Goal: Communication & Community: Ask a question

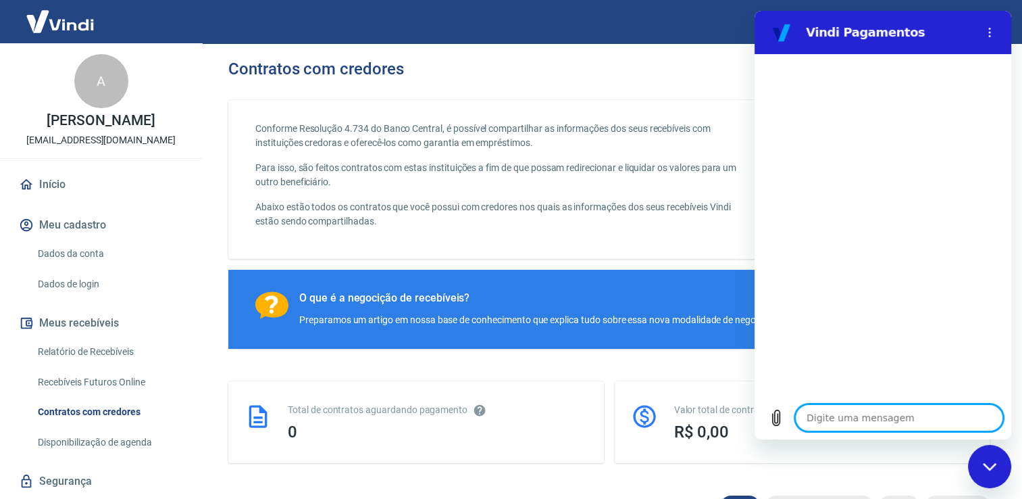
type textarea "O"
type textarea "x"
type textarea "Ol"
type textarea "x"
type textarea "Olá"
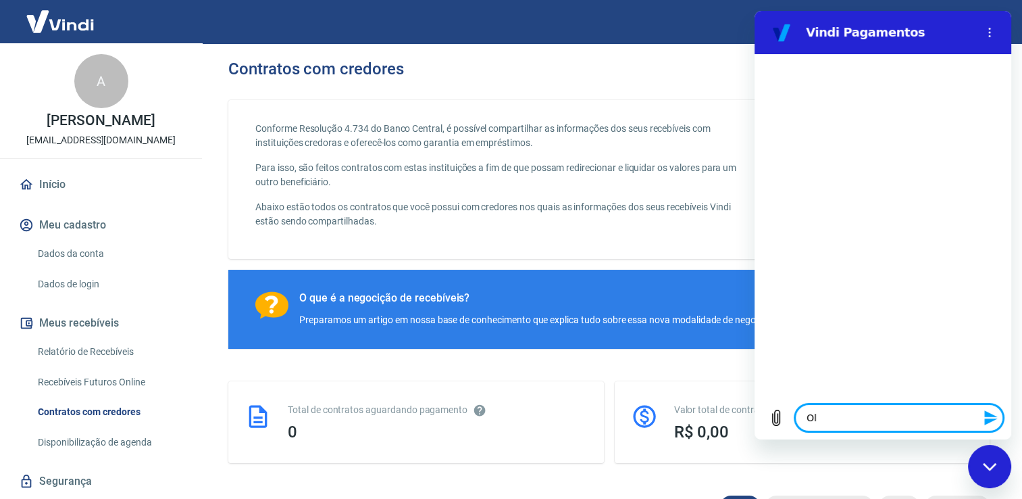
type textarea "x"
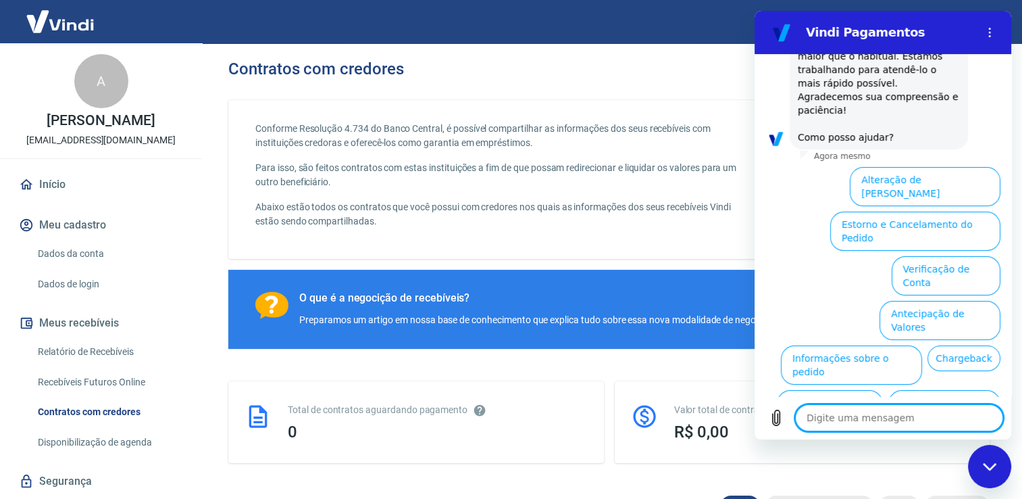
scroll to position [181, 0]
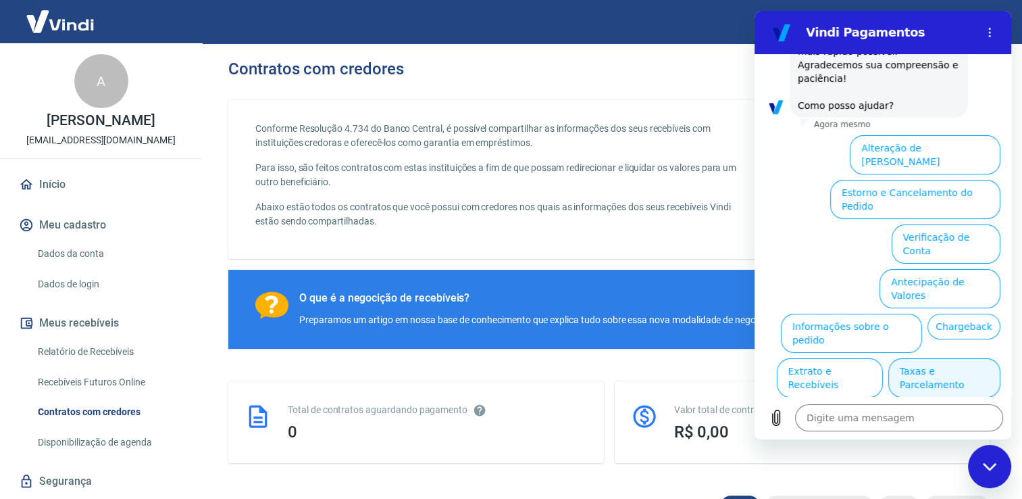
click at [910, 358] on button "Taxas e Parcelamento" at bounding box center [945, 377] width 112 height 39
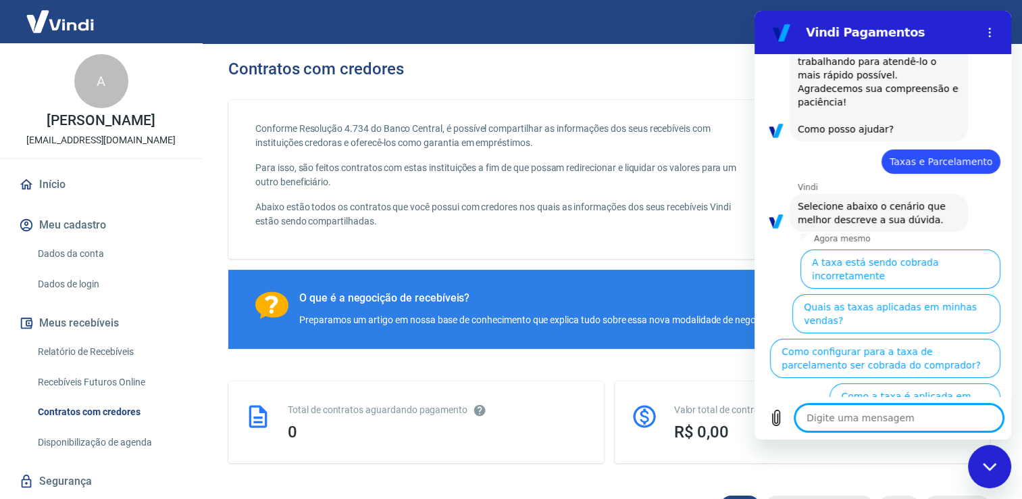
scroll to position [176, 0]
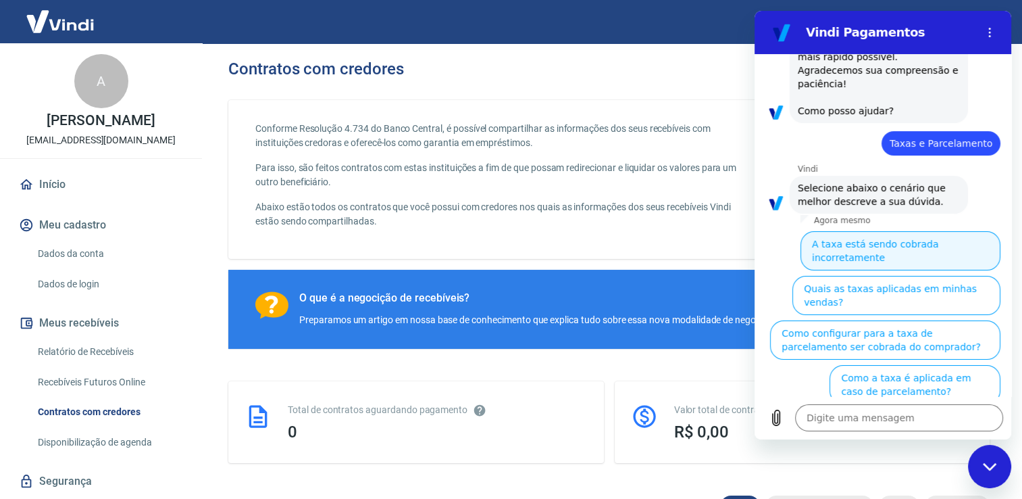
click at [891, 237] on button "A taxa está sendo cobrada incorretamente" at bounding box center [901, 250] width 200 height 39
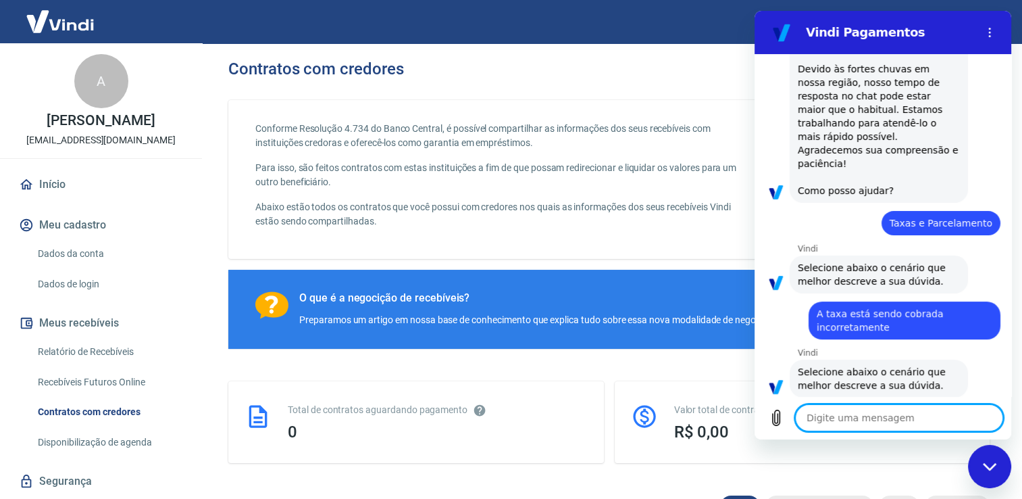
scroll to position [160, 0]
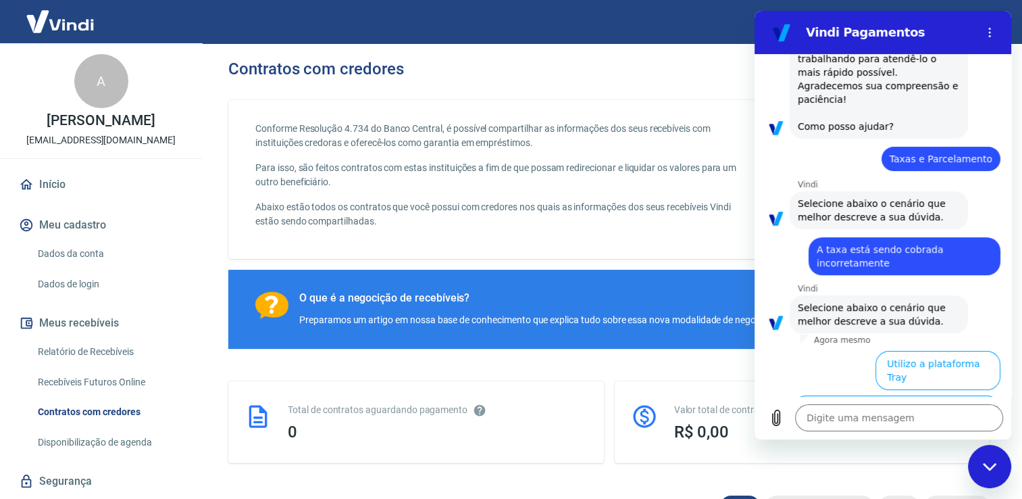
click at [936, 395] on button "Utilizo apenas a Vindi ou outras plataformas" at bounding box center [897, 414] width 208 height 39
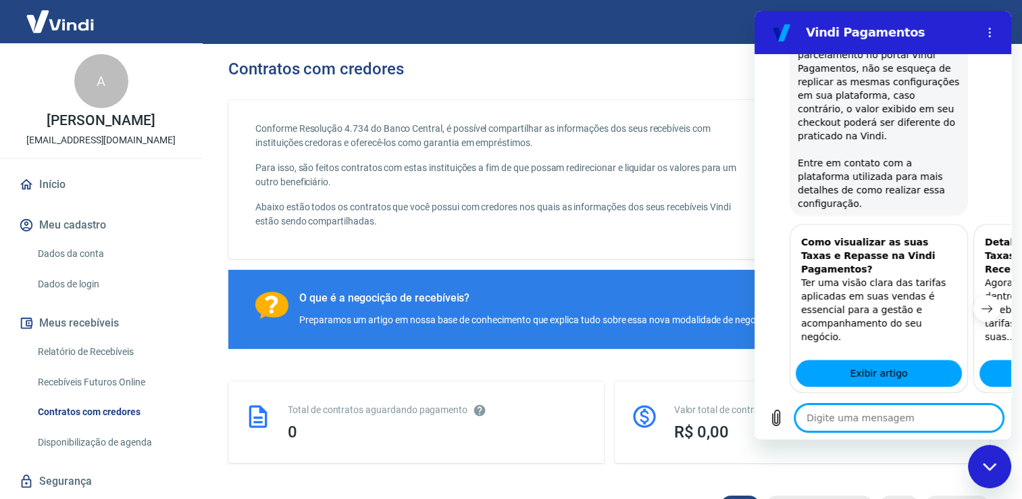
scroll to position [1106, 0]
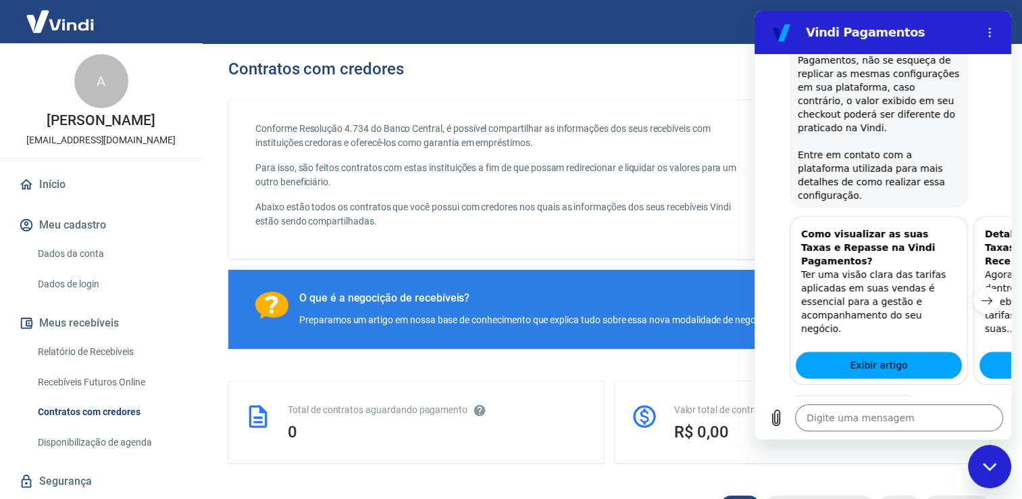
click at [929, 436] on button "Sim" at bounding box center [934, 449] width 39 height 26
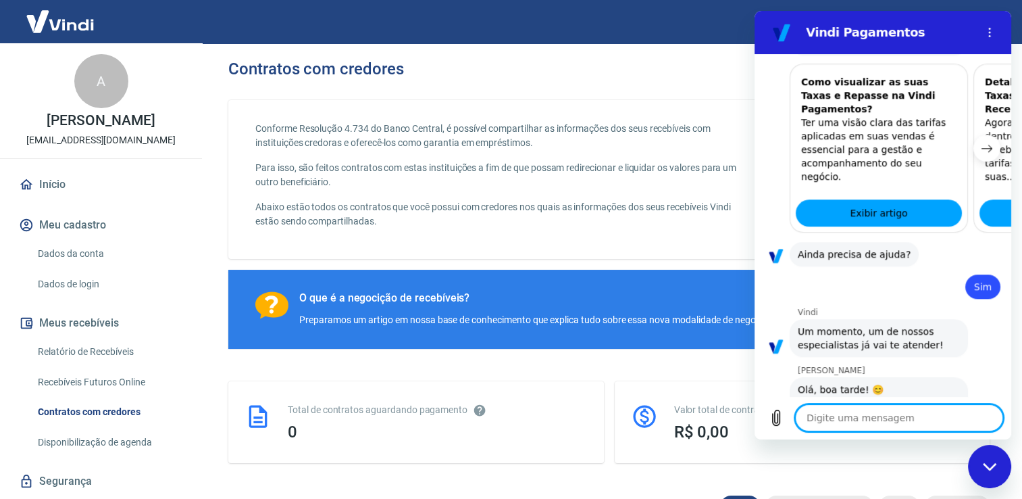
scroll to position [1265, 0]
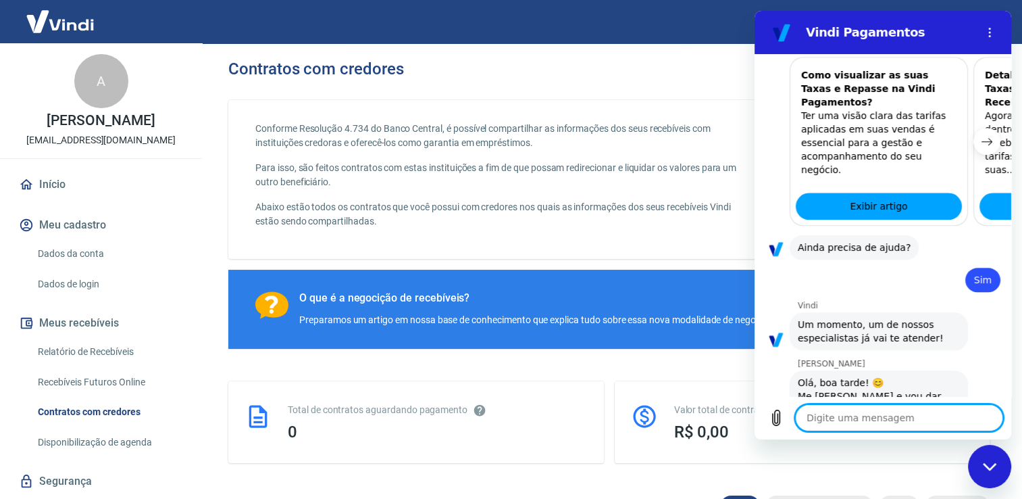
type textarea "x"
type textarea "O"
type textarea "x"
type textarea "Oi"
type textarea "x"
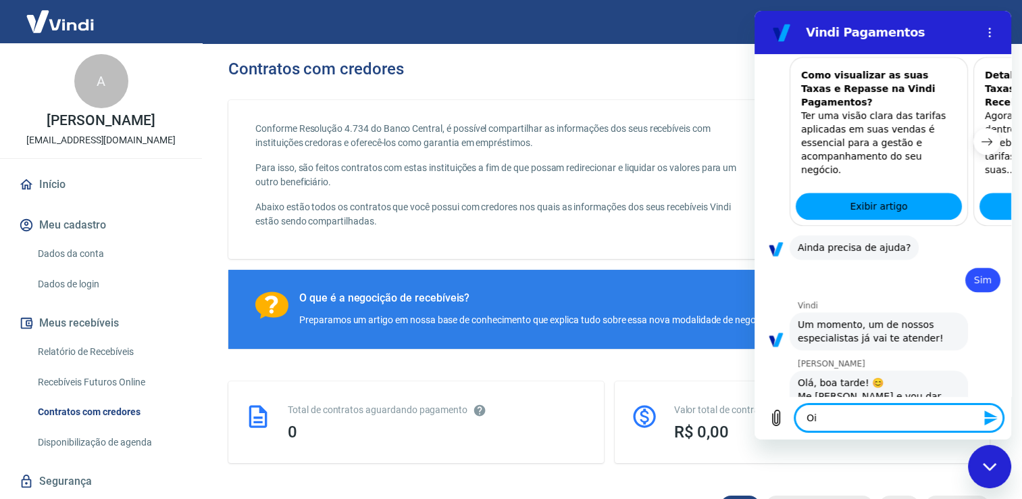
type textarea "Oi,"
type textarea "x"
type textarea "Oi,"
type textarea "x"
type textarea "Oi, A"
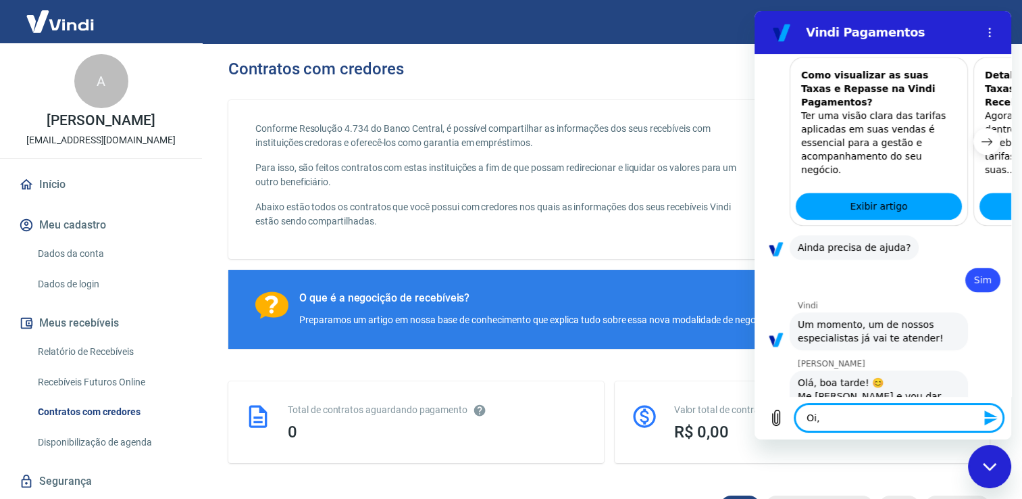
type textarea "x"
type textarea "Oi, An"
type textarea "x"
type textarea "Oi, And"
type textarea "x"
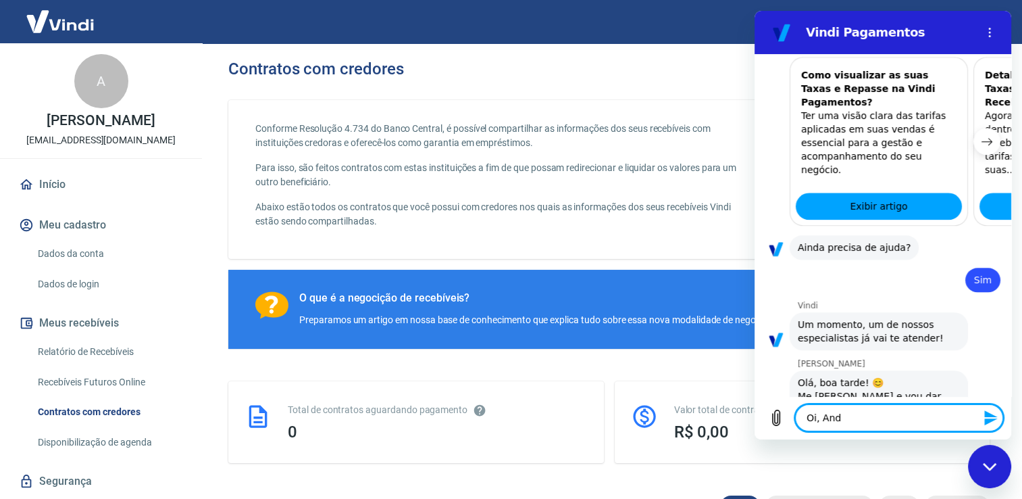
type textarea "Oi, Andr"
type textarea "x"
type textarea "[PERSON_NAME]"
type textarea "x"
type textarea "[PERSON_NAME]"
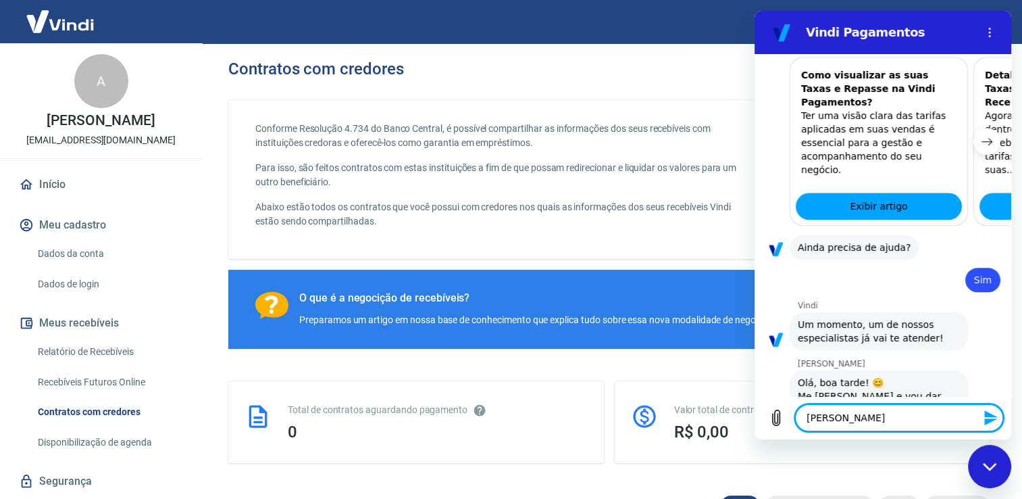
type textarea "x"
type textarea "[PERSON_NAME]"
type textarea "x"
type textarea "[PERSON_NAME]"
type textarea "x"
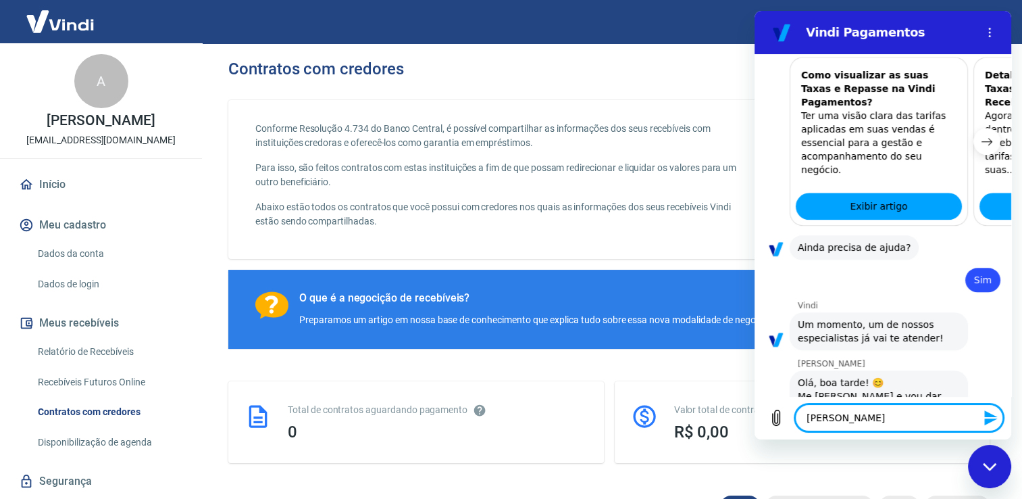
type textarea "[PERSON_NAME]."
type textarea "x"
type textarea "[PERSON_NAME]."
type textarea "x"
type textarea "[PERSON_NAME]. A"
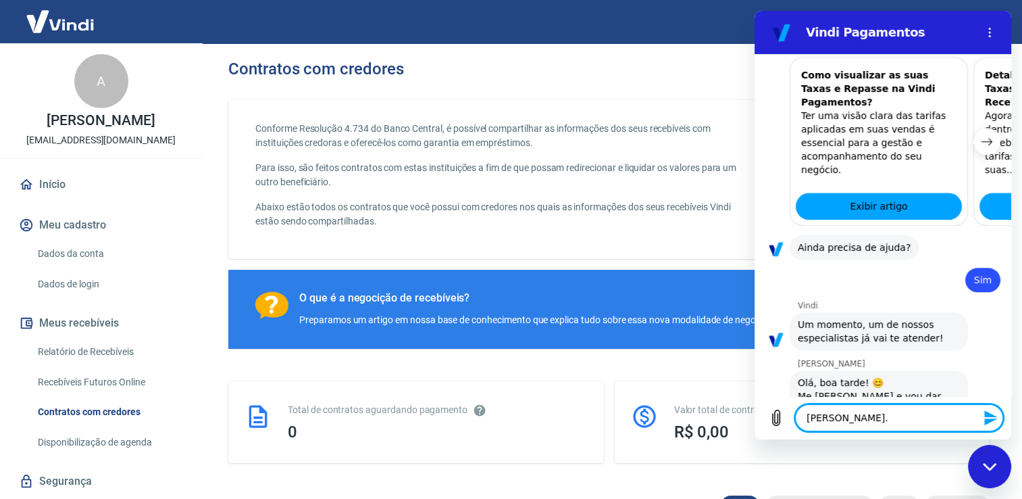
type textarea "x"
type textarea "[PERSON_NAME]. Aq"
type textarea "x"
type textarea "[PERSON_NAME]. Aqu"
type textarea "x"
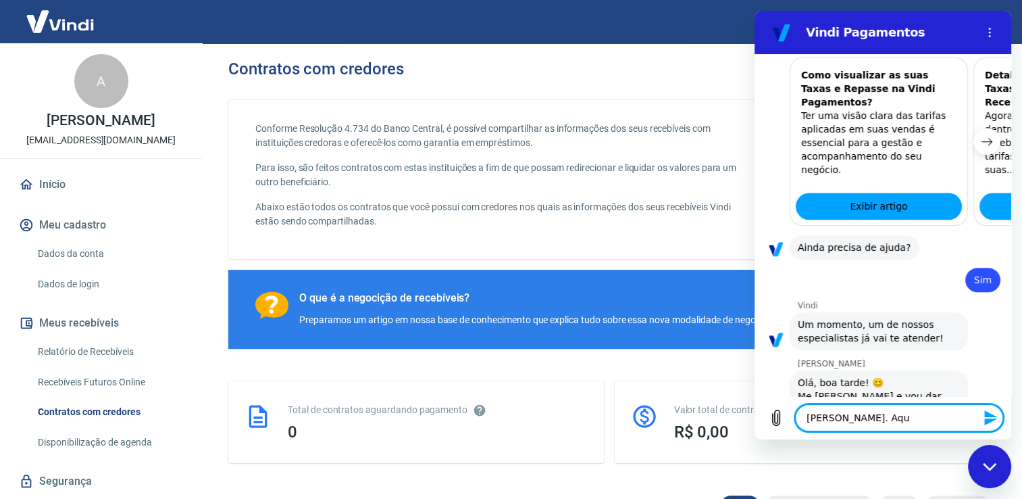
type textarea "[PERSON_NAME]. Aqu"
type textarea "x"
type textarea "[PERSON_NAME]. Aqu e"
type textarea "x"
type textarea "[PERSON_NAME]. Aqu es"
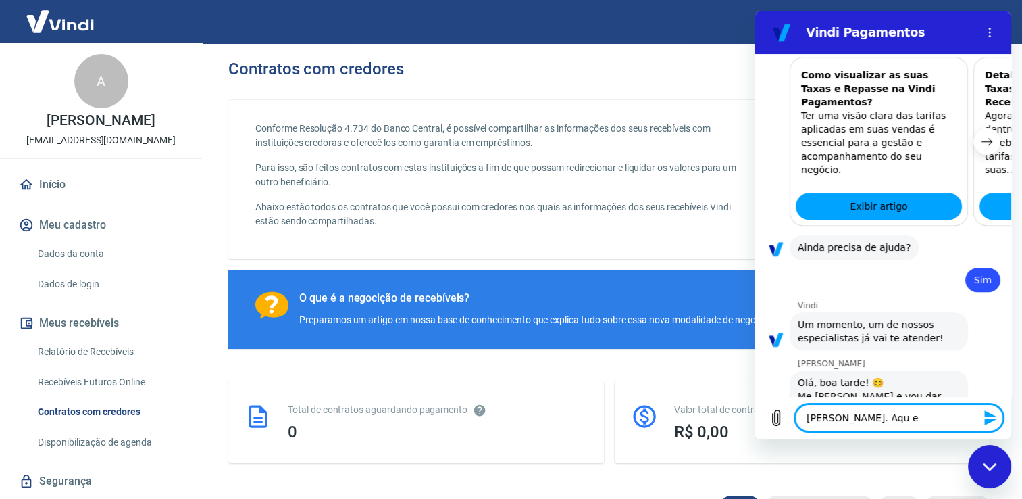
type textarea "x"
type textarea "[PERSON_NAME]. Aqu e"
type textarea "x"
type textarea "[PERSON_NAME]. Aqu"
type textarea "x"
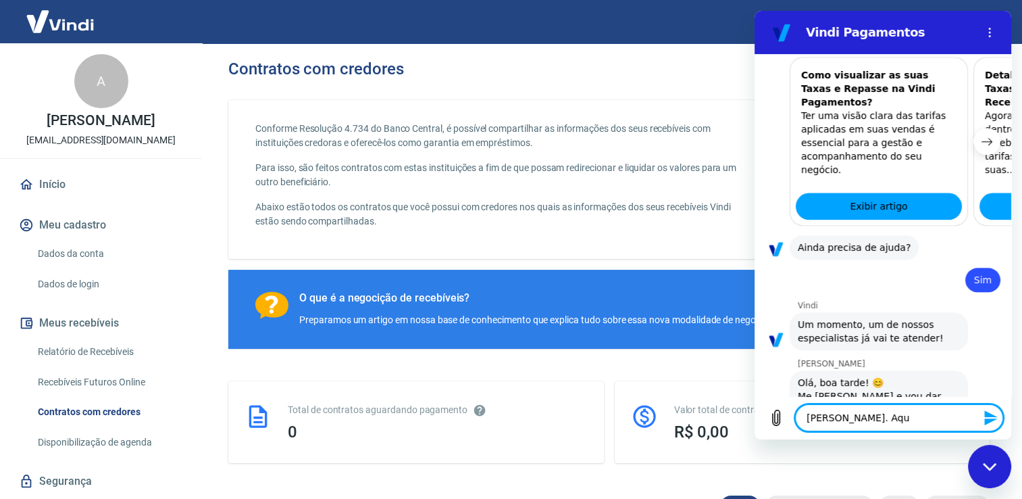
type textarea "[PERSON_NAME]. Aqu i"
type textarea "x"
type textarea "[PERSON_NAME]. Aqu"
type textarea "x"
type textarea "[PERSON_NAME]. Aqu"
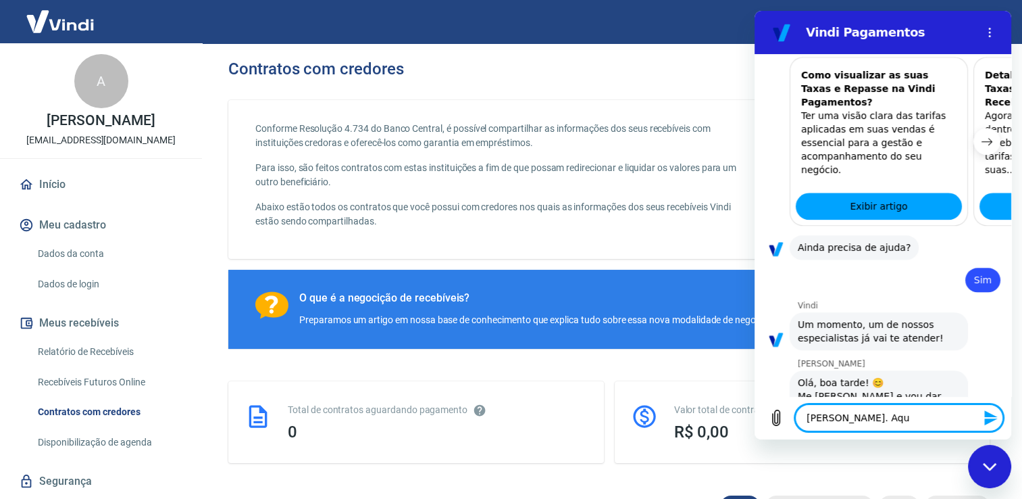
type textarea "x"
type textarea "[PERSON_NAME]. Aqui"
type textarea "x"
type textarea "[PERSON_NAME]. Aqui"
type textarea "x"
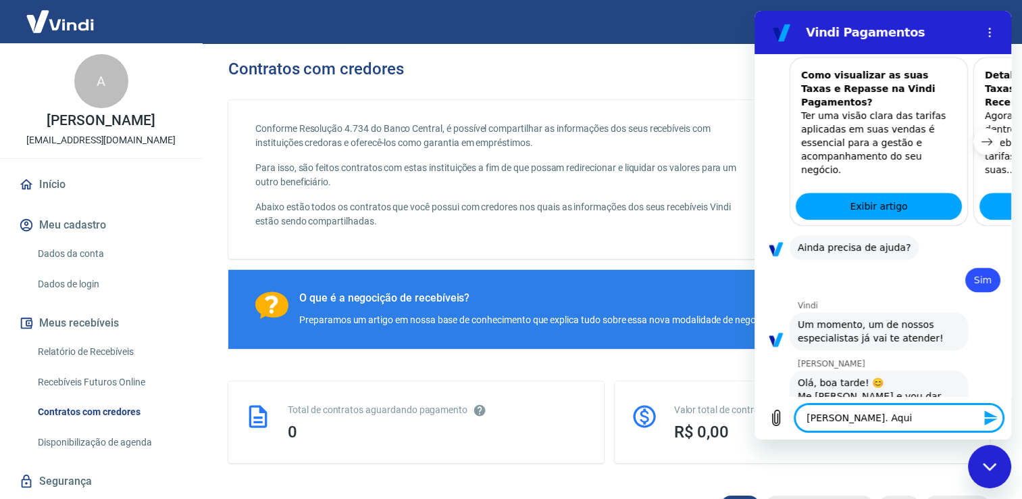
type textarea "[PERSON_NAME]. Aqui e"
type textarea "x"
type textarea "[PERSON_NAME]. Aqui es"
type textarea "x"
type textarea "[PERSON_NAME]. Aqui esa"
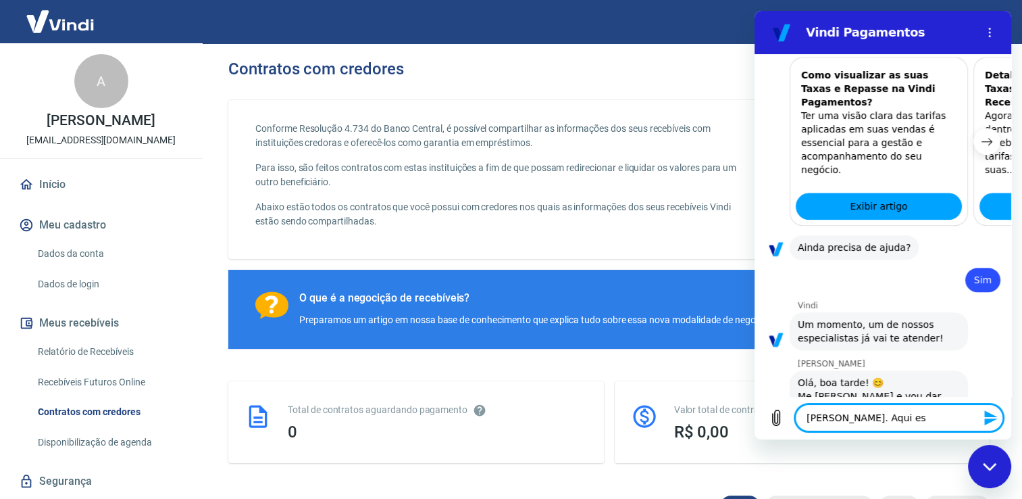
type textarea "x"
type textarea "[PERSON_NAME]. Aqui es"
type textarea "x"
type textarea "[PERSON_NAME]. Aqui est"
type textarea "x"
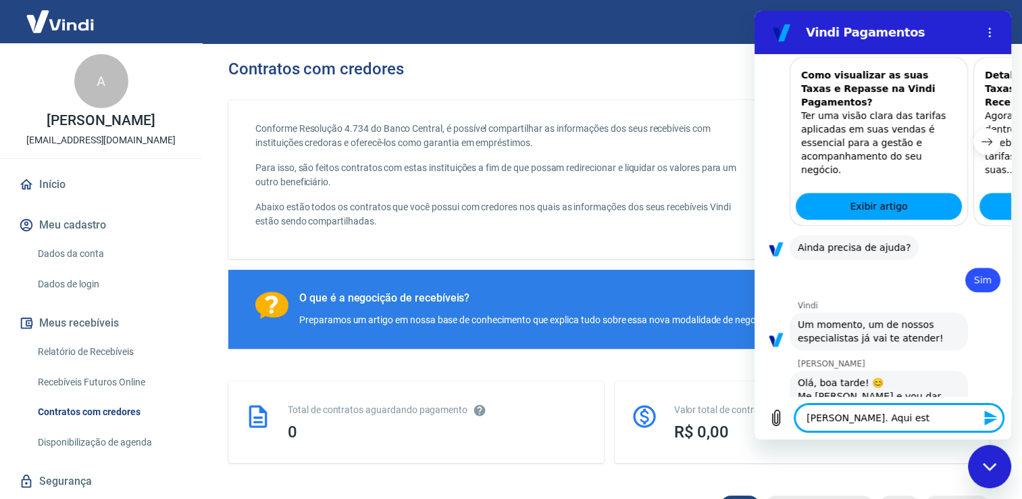
type textarea "[PERSON_NAME]. Aqui esta"
type textarea "x"
type textarea "[PERSON_NAME]. Aqui estam"
type textarea "x"
type textarea "[PERSON_NAME]. Aqui estams"
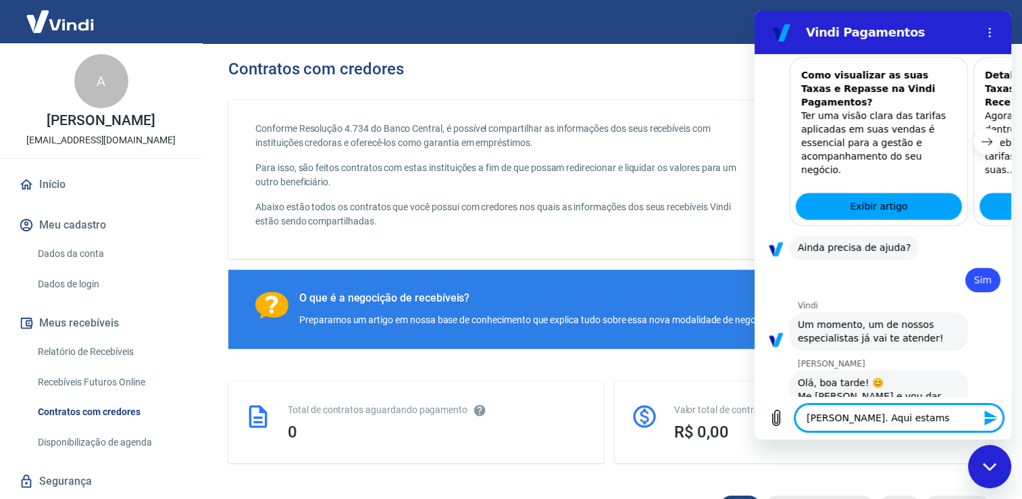
type textarea "x"
type textarea "[PERSON_NAME]. Aqui estams"
type textarea "x"
type textarea "[PERSON_NAME]. Aqui estams"
type textarea "x"
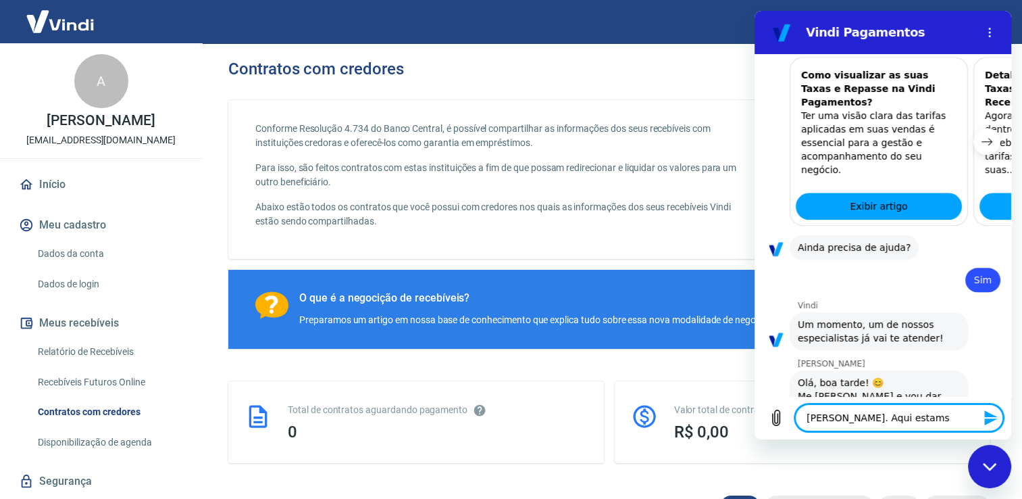
type textarea "[PERSON_NAME]. Aqui estamso"
type textarea "x"
type textarea "[PERSON_NAME]. Aqui estams"
type textarea "x"
type textarea "[PERSON_NAME]. Aqui estam"
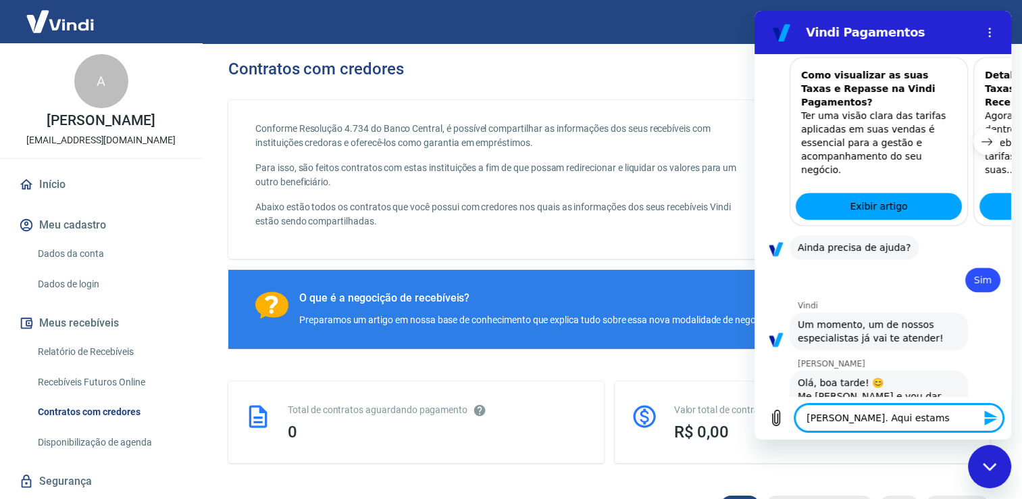
type textarea "x"
type textarea "[PERSON_NAME]. Aqui estams"
type textarea "x"
type textarea "[PERSON_NAME]. Aqui estam"
type textarea "x"
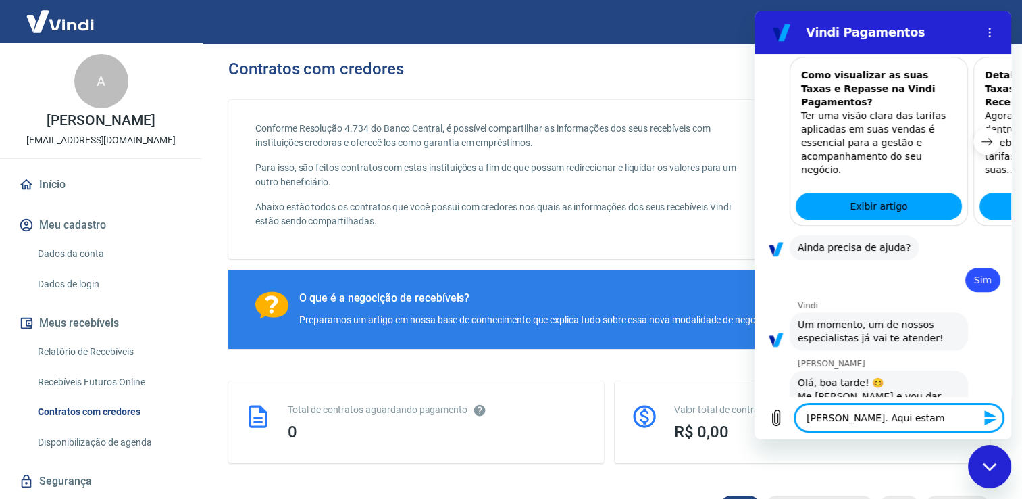
type textarea "[PERSON_NAME]. Aqui estamo"
type textarea "x"
type textarea "[PERSON_NAME]. Aqui estamos"
type textarea "x"
type textarea "[PERSON_NAME]. Aqui estamos"
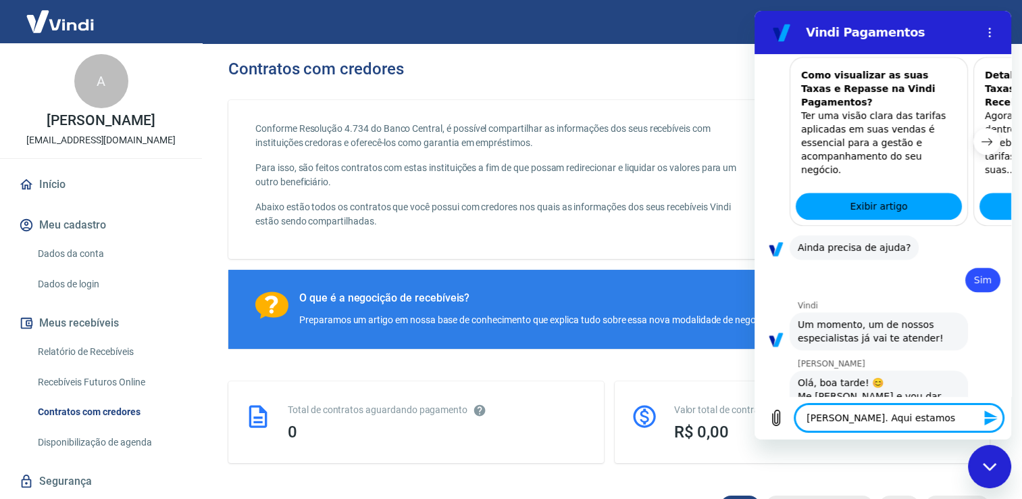
type textarea "x"
type textarea "[PERSON_NAME]. Aqui estamos e"
type textarea "x"
type textarea "[PERSON_NAME]. Aqui estamos em"
type textarea "x"
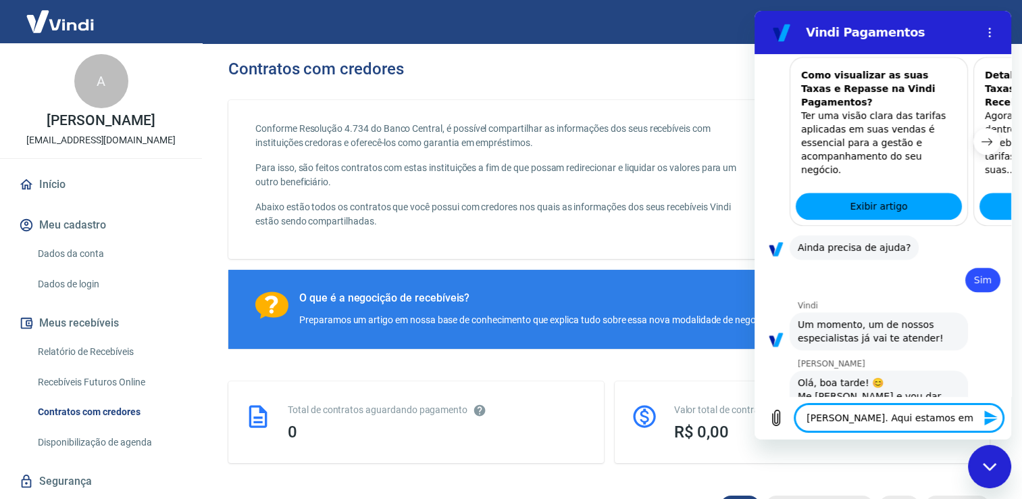
type textarea "[PERSON_NAME]. Aqui estamos em"
type textarea "x"
type textarea "[PERSON_NAME]. Aqui estamos em"
type textarea "x"
type textarea "[PERSON_NAME]. Aqui estamos e"
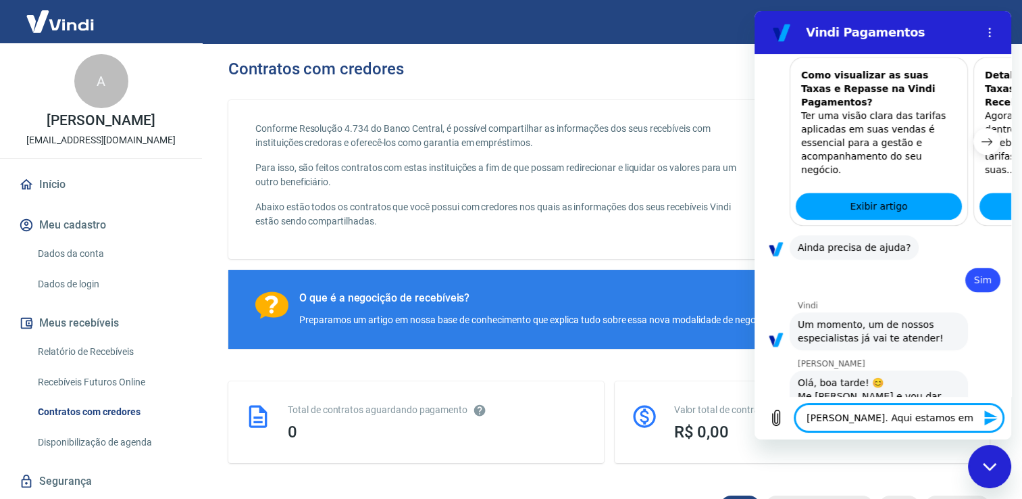
type textarea "x"
type textarea "[PERSON_NAME]. Aqui estamos"
type textarea "x"
type textarea "[PERSON_NAME]. Aqui estamos"
type textarea "x"
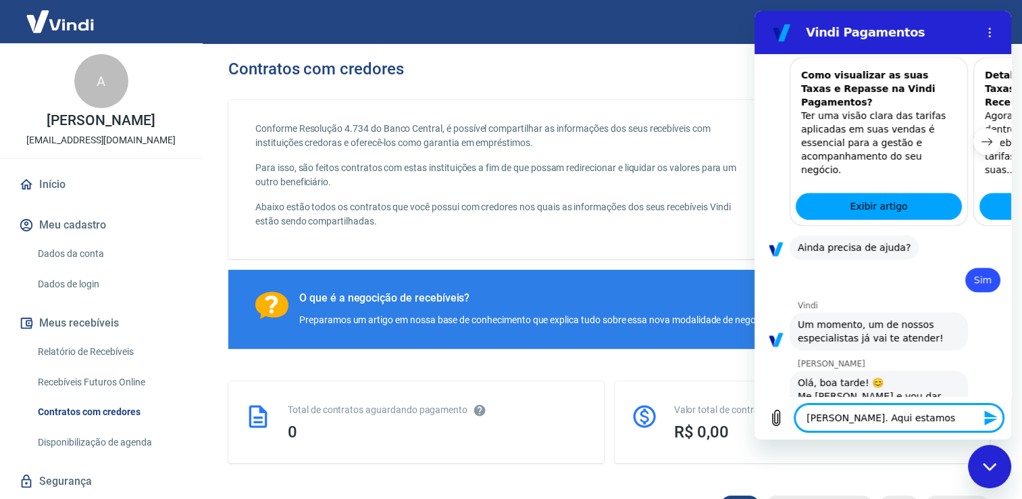
type textarea "[PERSON_NAME]. Aqui estamo"
type textarea "x"
type textarea "[PERSON_NAME]. Aqui estam"
type textarea "x"
type textarea "[PERSON_NAME]. Aqui esta"
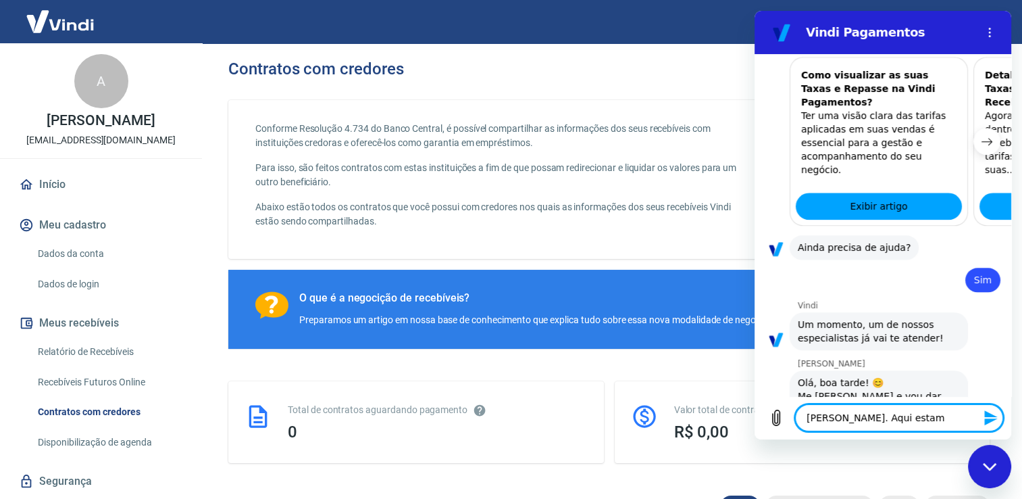
type textarea "x"
type textarea "[PERSON_NAME]. Aqui est"
type textarea "x"
type textarea "[PERSON_NAME]. Aqui es"
type textarea "x"
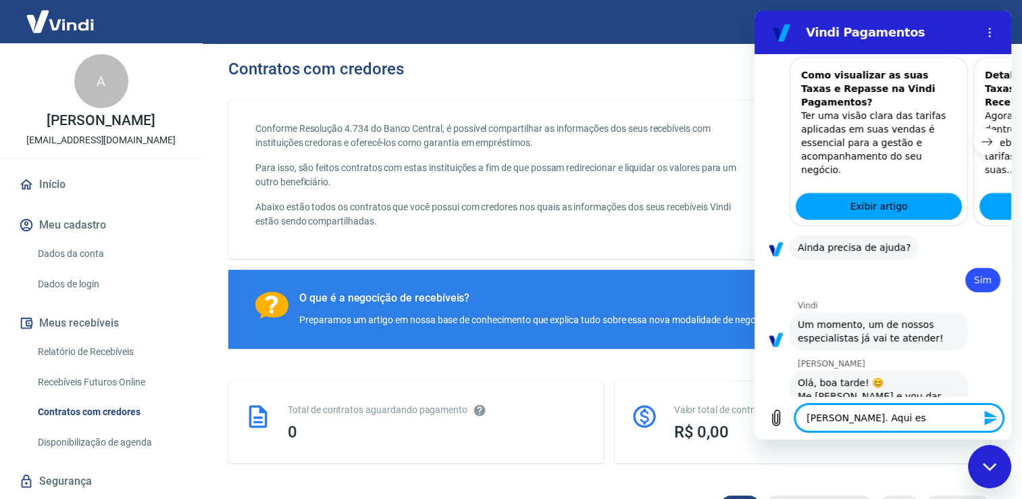
type textarea "[PERSON_NAME]. Aqui e"
type textarea "x"
type textarea "[PERSON_NAME]. Aqui"
type textarea "x"
type textarea "[PERSON_NAME]. Aqui"
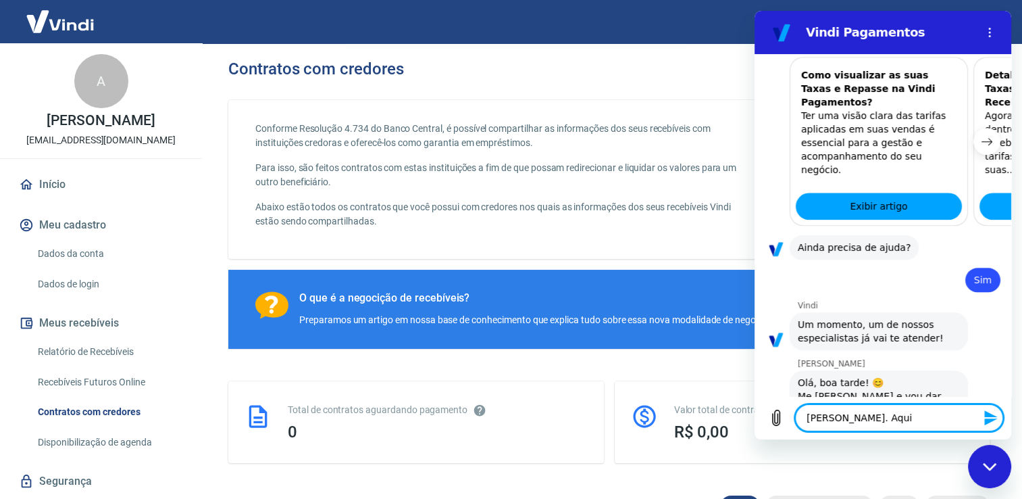
type textarea "x"
type textarea "[PERSON_NAME]. Aqu"
type textarea "x"
type textarea "[PERSON_NAME]. Aq"
type textarea "x"
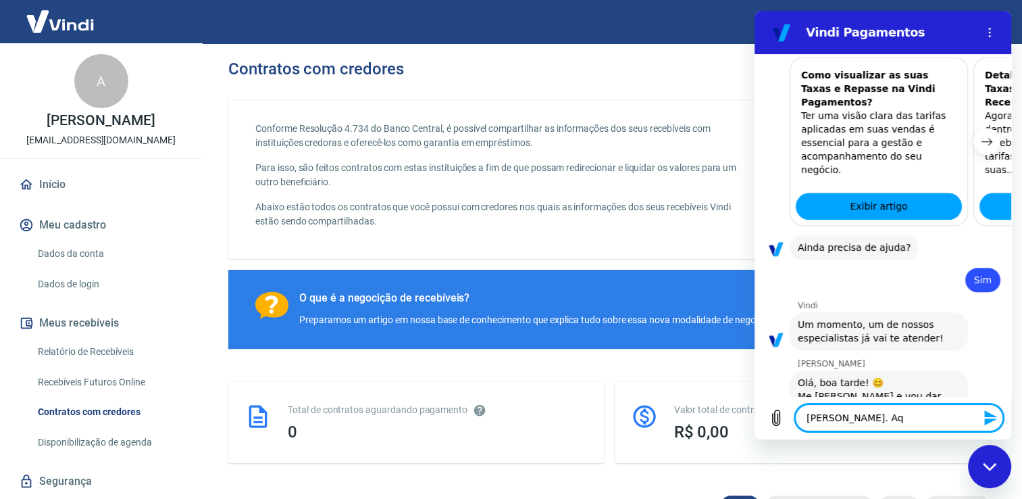
type textarea "[PERSON_NAME]. A"
type textarea "x"
type textarea "[PERSON_NAME]."
type textarea "x"
type textarea "[PERSON_NAME]. A"
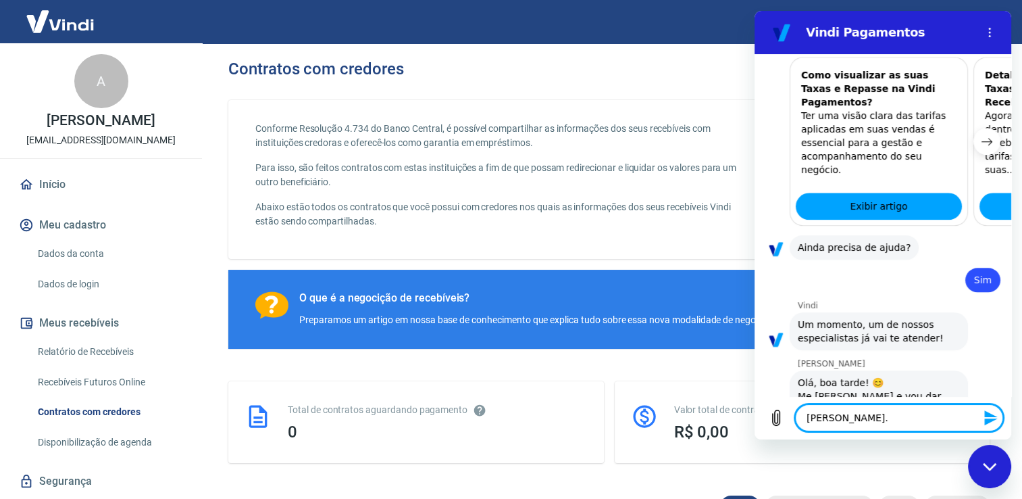
type textarea "x"
type textarea "[PERSON_NAME]. An"
type textarea "x"
type textarea "[PERSON_NAME]. And"
type textarea "x"
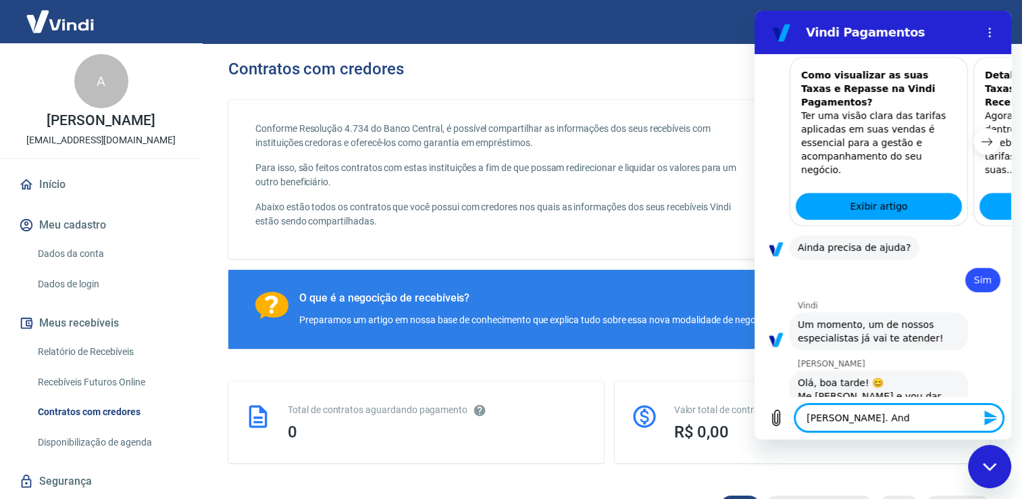
type textarea "[PERSON_NAME]. Andr"
type textarea "x"
type textarea "[PERSON_NAME]. [PERSON_NAME]"
type textarea "x"
type textarea "[PERSON_NAME]. [PERSON_NAME]"
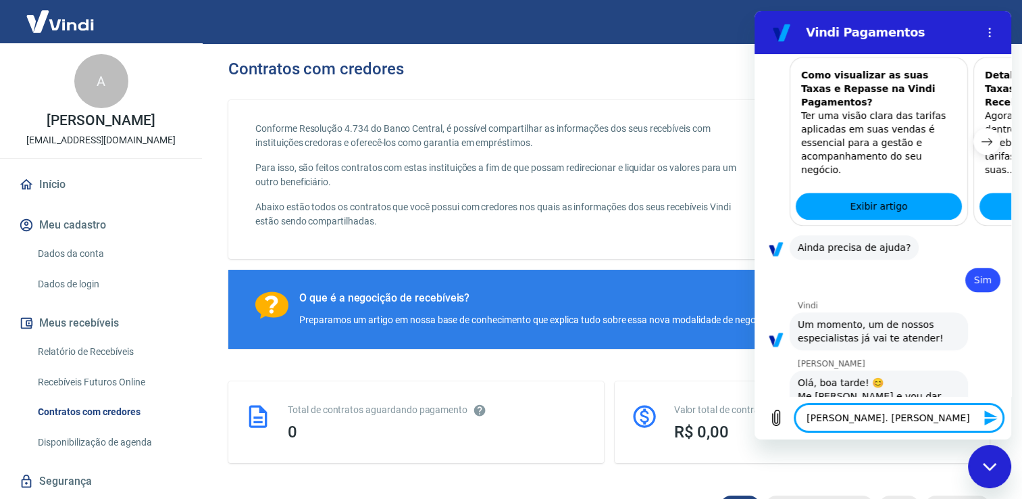
type textarea "x"
type textarea "[PERSON_NAME]. [PERSON_NAME]"
type textarea "x"
type textarea "[PERSON_NAME]. [PERSON_NAME]"
type textarea "x"
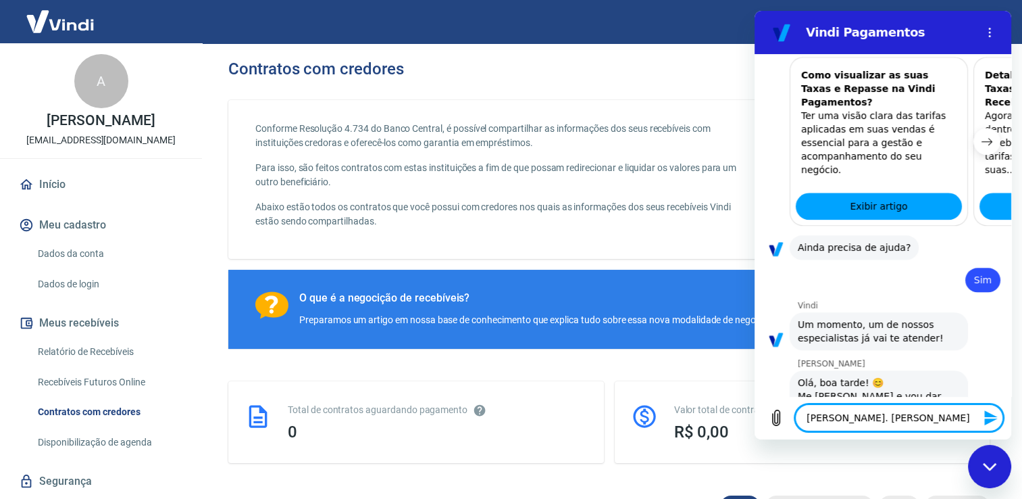
type textarea "[PERSON_NAME]. [PERSON_NAME] e g"
type textarea "x"
type textarea "[PERSON_NAME]. [PERSON_NAME] e ga"
type textarea "x"
type textarea "[PERSON_NAME]. [PERSON_NAME] e gab"
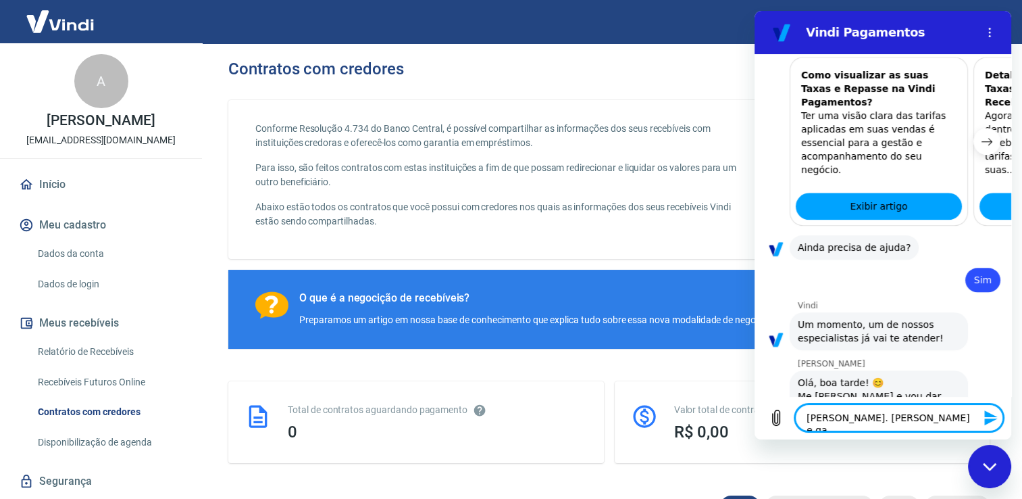
type textarea "x"
type textarea "[PERSON_NAME]. [PERSON_NAME] e gabr"
type textarea "x"
type textarea "[PERSON_NAME]. [PERSON_NAME]"
type textarea "x"
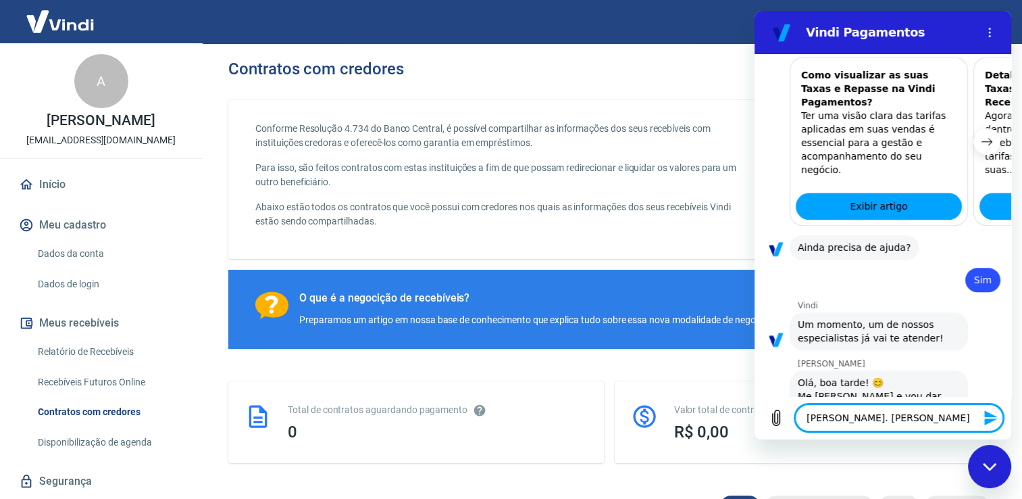
type textarea "[PERSON_NAME]. [PERSON_NAME] e gabr"
type textarea "x"
type textarea "[PERSON_NAME]. [PERSON_NAME] e gab"
type textarea "x"
type textarea "[PERSON_NAME]. [PERSON_NAME] e ga"
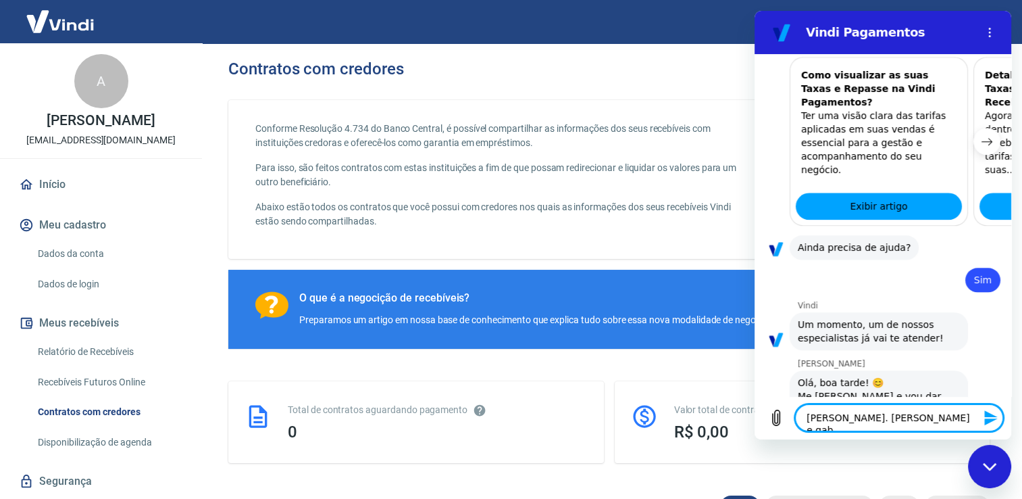
type textarea "x"
type textarea "[PERSON_NAME]. [PERSON_NAME] e g"
type textarea "x"
type textarea "[PERSON_NAME]. [PERSON_NAME]"
type textarea "x"
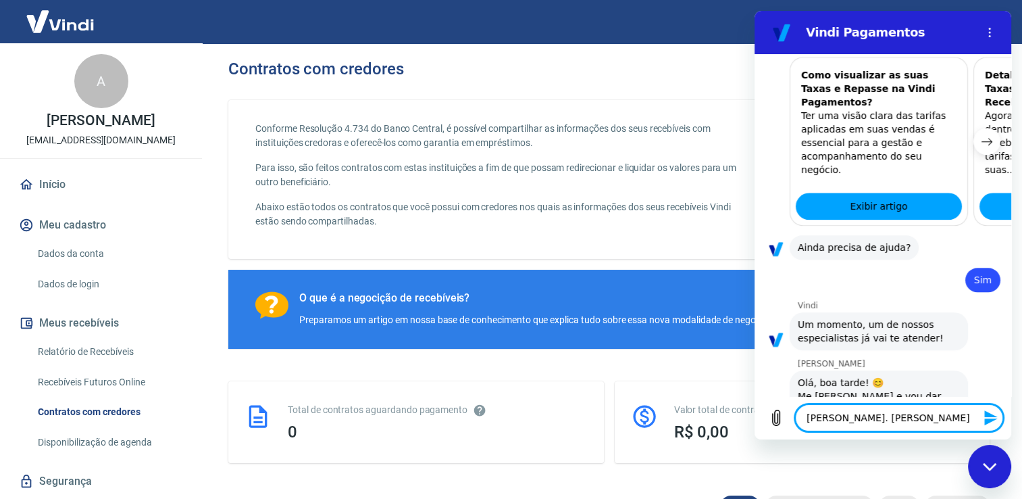
type textarea "[PERSON_NAME]. [PERSON_NAME]"
type textarea "x"
type textarea "[PERSON_NAME]. [PERSON_NAME] e Ga"
type textarea "x"
type textarea "[PERSON_NAME]. [PERSON_NAME] e Gab"
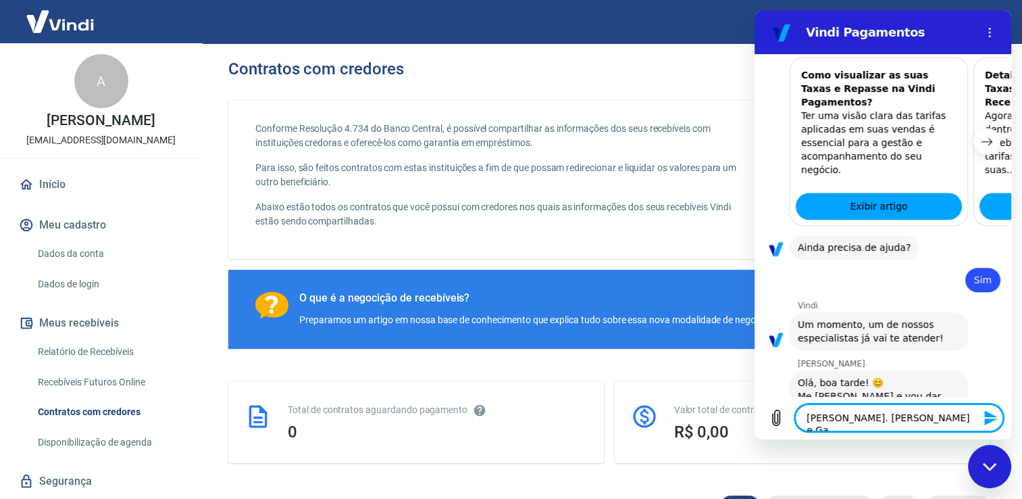
type textarea "x"
type textarea "[PERSON_NAME]. [PERSON_NAME] e Gabr"
type textarea "x"
type textarea "[PERSON_NAME]. [PERSON_NAME]"
type textarea "x"
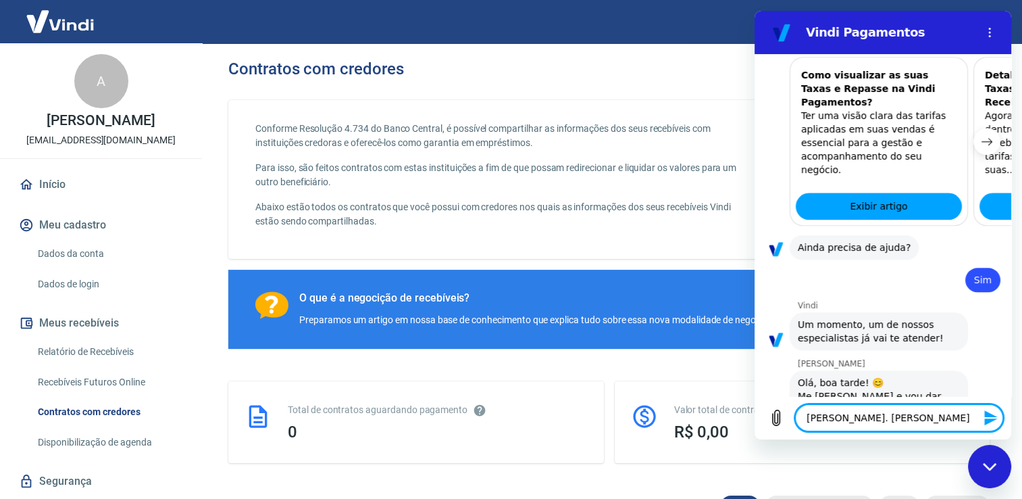
type textarea "[PERSON_NAME]. [PERSON_NAME]"
type textarea "x"
type textarea "[PERSON_NAME]. [PERSON_NAME]"
type textarea "x"
type textarea "[PERSON_NAME]. [PERSON_NAME]"
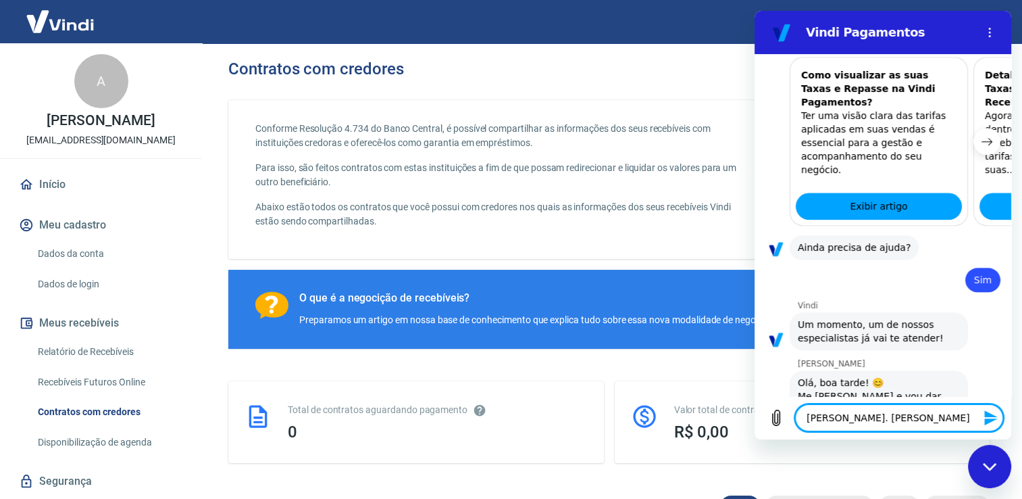
type textarea "x"
type textarea "[PERSON_NAME]. [PERSON_NAME]."
type textarea "x"
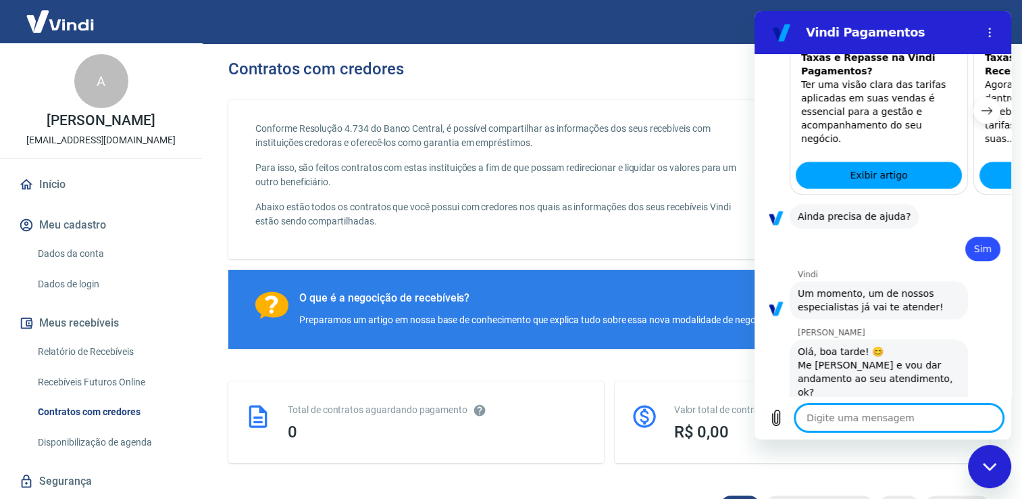
type textarea "x"
type textarea "P"
type textarea "x"
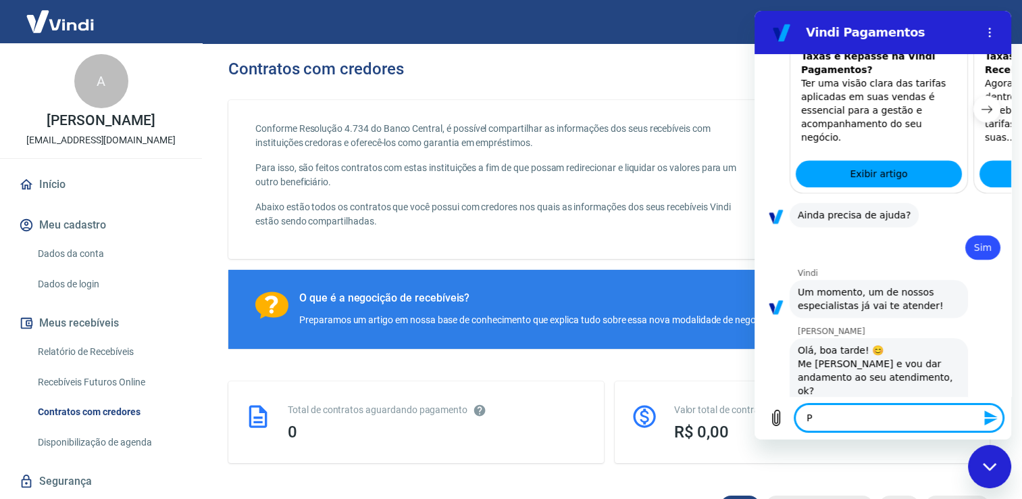
type textarea "Pr"
type textarea "x"
type textarea "Pre"
type textarea "x"
type textarea "Prec"
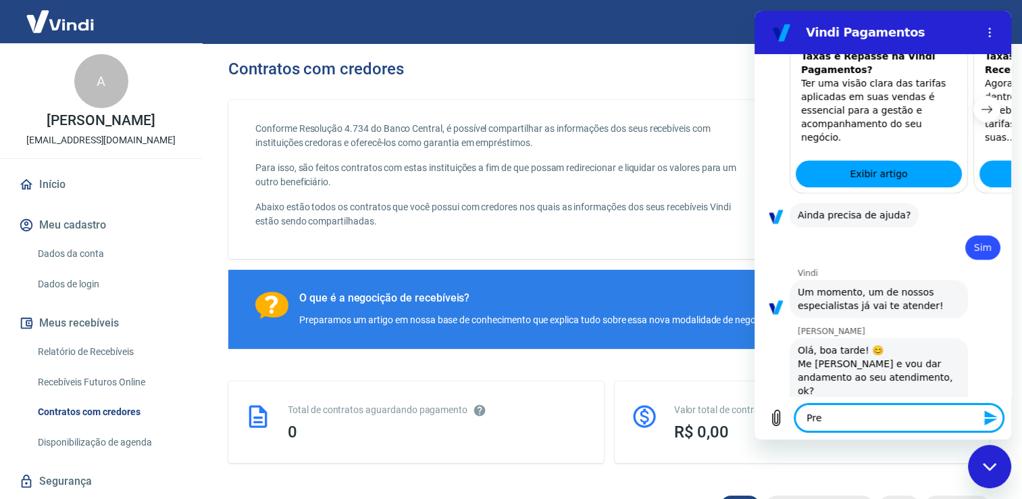
type textarea "x"
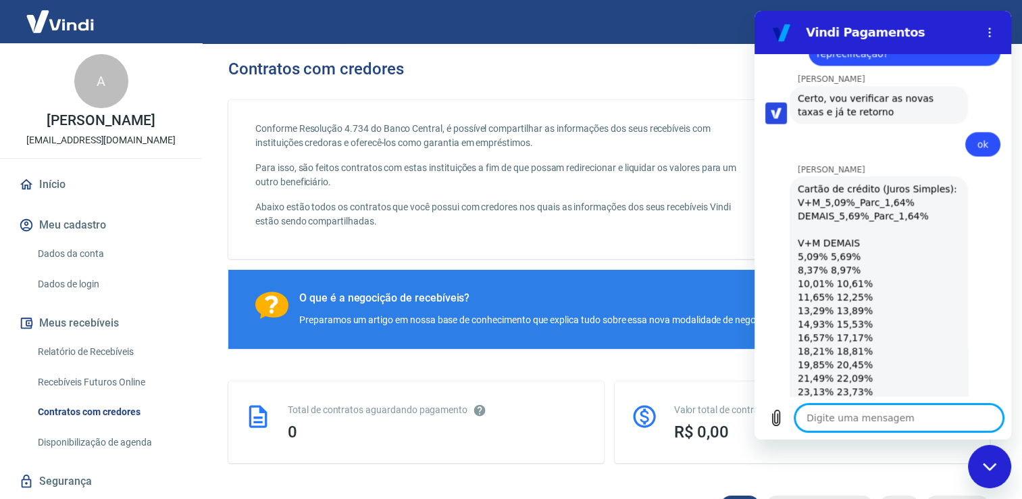
scroll to position [2279, 0]
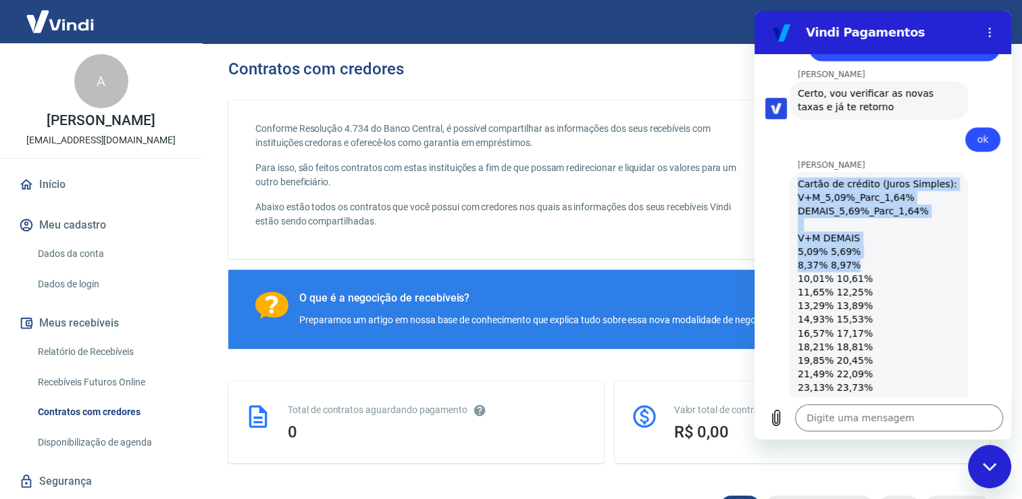
drag, startPoint x: 799, startPoint y: 75, endPoint x: 903, endPoint y: 160, distance: 133.9
click at [903, 177] on div "Cartão de crédito (Juros Simples): V+M_5,09%_Parc_1,64% DEMAIS_5,69%_Parc_1,64%…" at bounding box center [879, 352] width 162 height 351
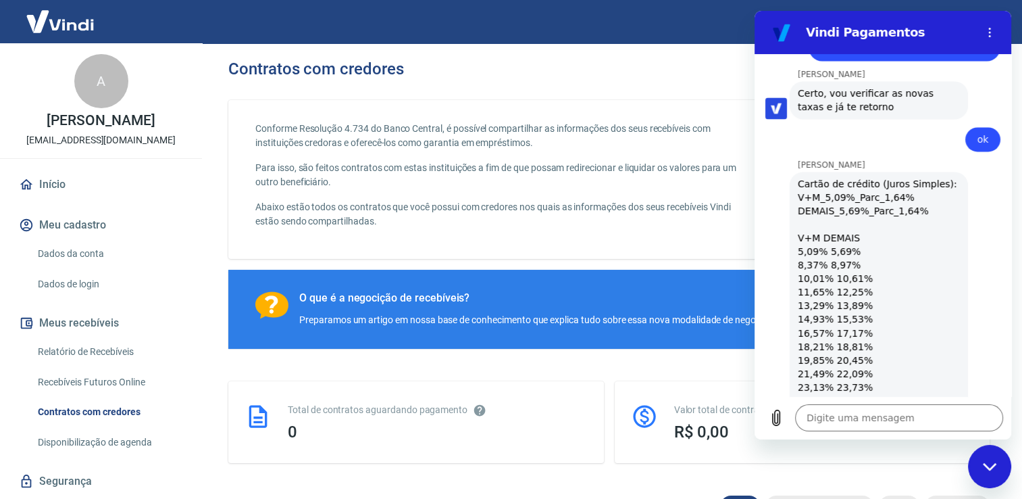
drag, startPoint x: 903, startPoint y: 160, endPoint x: 919, endPoint y: 264, distance: 104.7
click at [919, 264] on div "Cartão de crédito (Juros Simples): V+M_5,09%_Parc_1,64% DEMAIS_5,69%_Parc_1,64%…" at bounding box center [879, 352] width 162 height 351
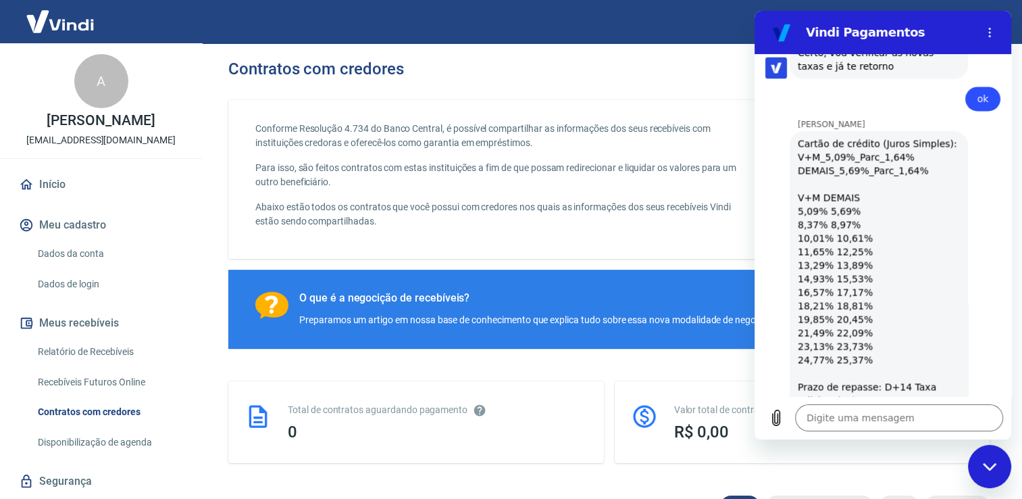
scroll to position [2325, 0]
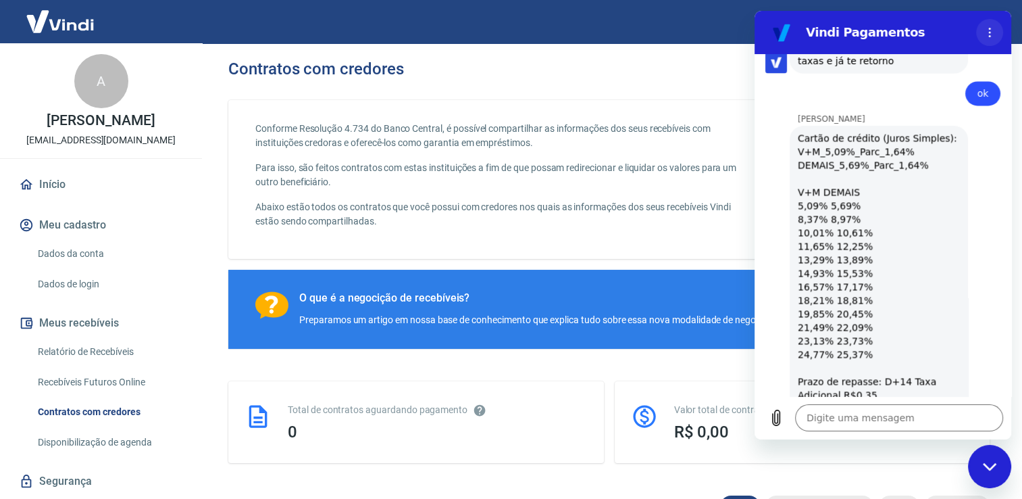
click at [991, 31] on icon "Menu de opções" at bounding box center [990, 32] width 11 height 11
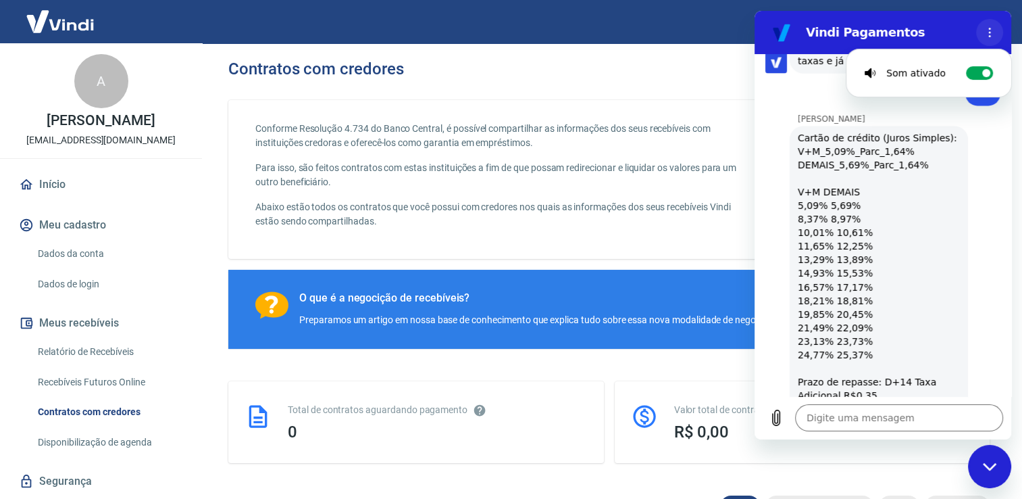
click at [991, 31] on icon "Menu de opções" at bounding box center [990, 32] width 11 height 11
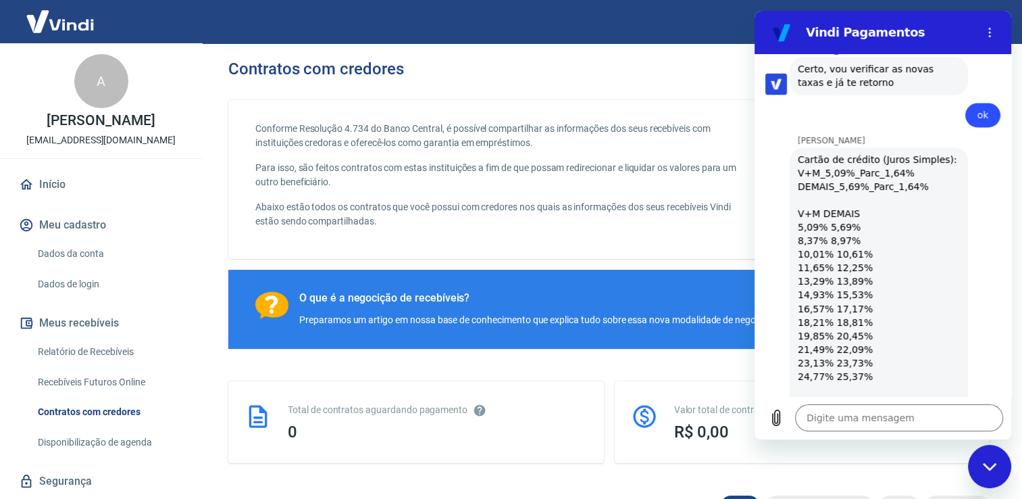
scroll to position [2313, 0]
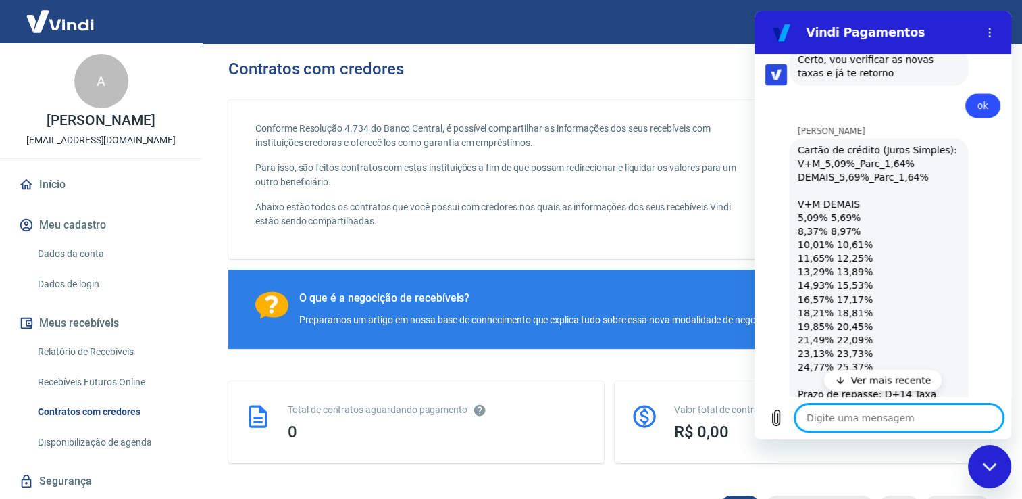
click at [920, 380] on p "Ver mais recente" at bounding box center [892, 380] width 80 height 14
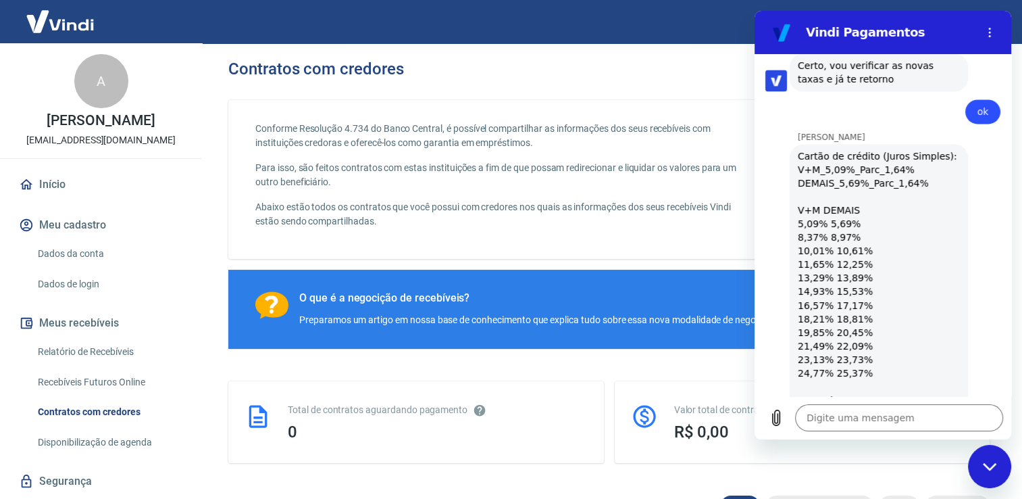
scroll to position [2482, 0]
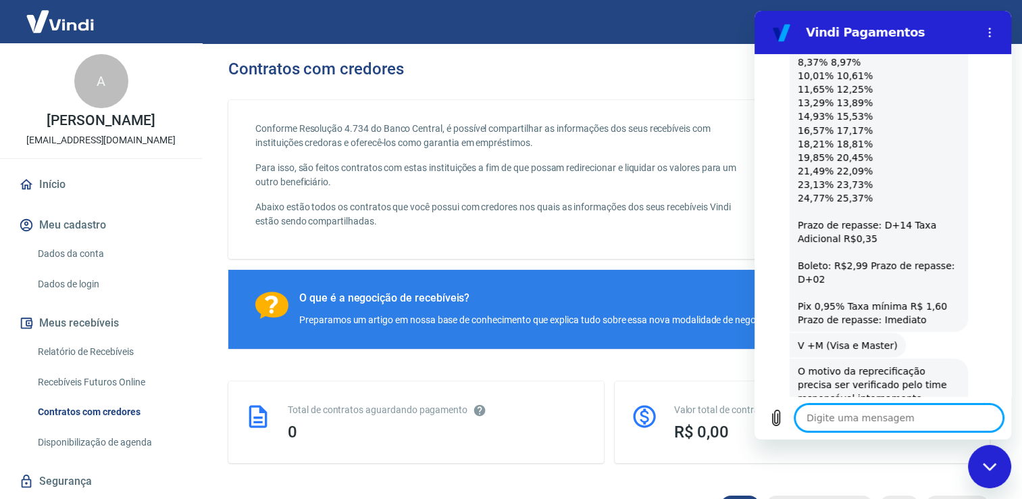
click at [943, 410] on textarea at bounding box center [899, 417] width 208 height 27
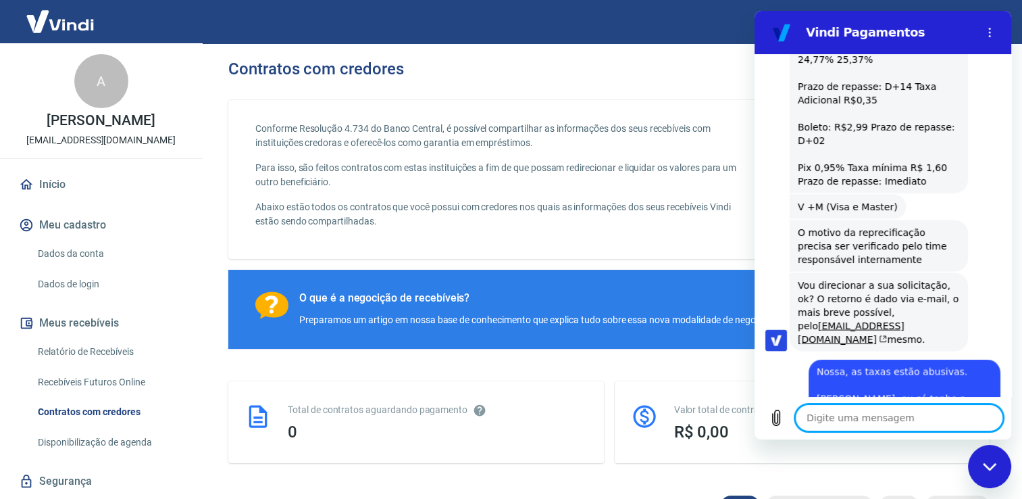
scroll to position [2622, 0]
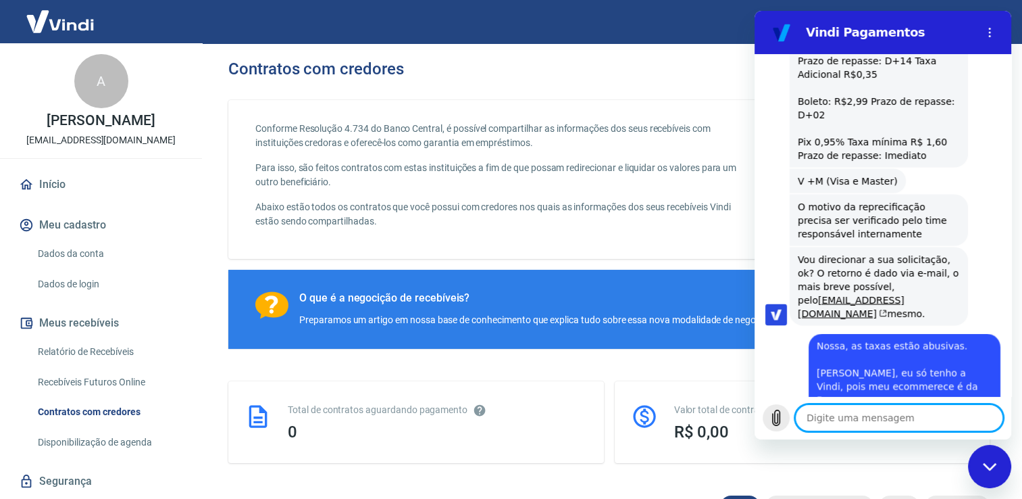
click at [781, 422] on icon "Carregar arquivo" at bounding box center [776, 418] width 16 height 16
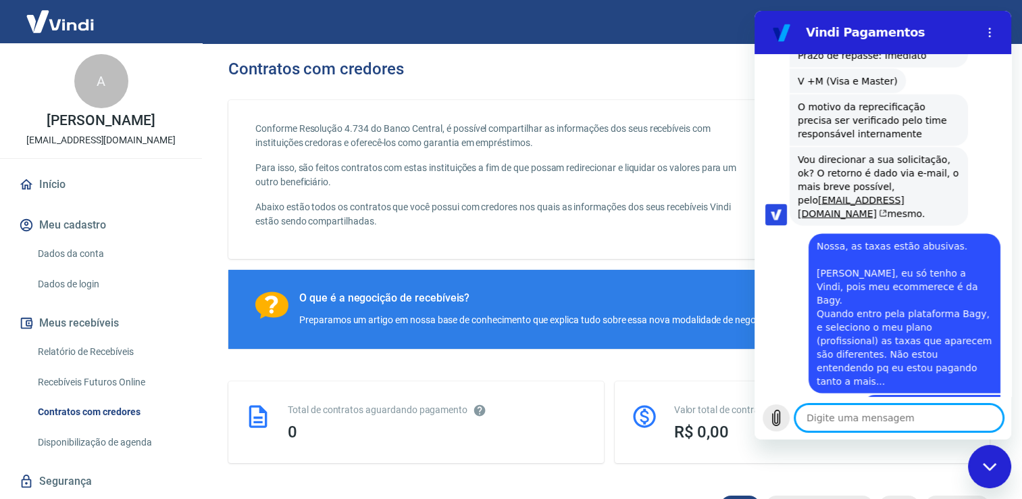
scroll to position [2748, 0]
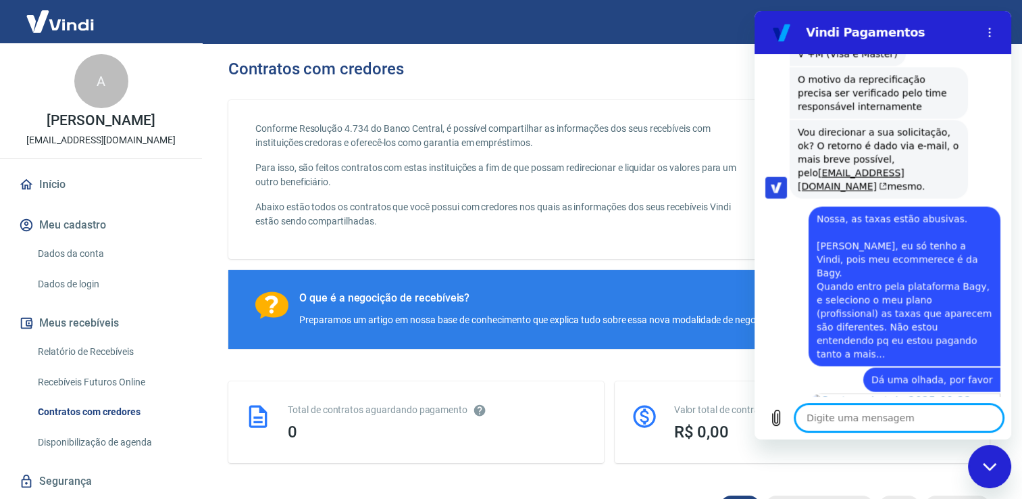
paste textarea "[URL][DOMAIN_NAME]"
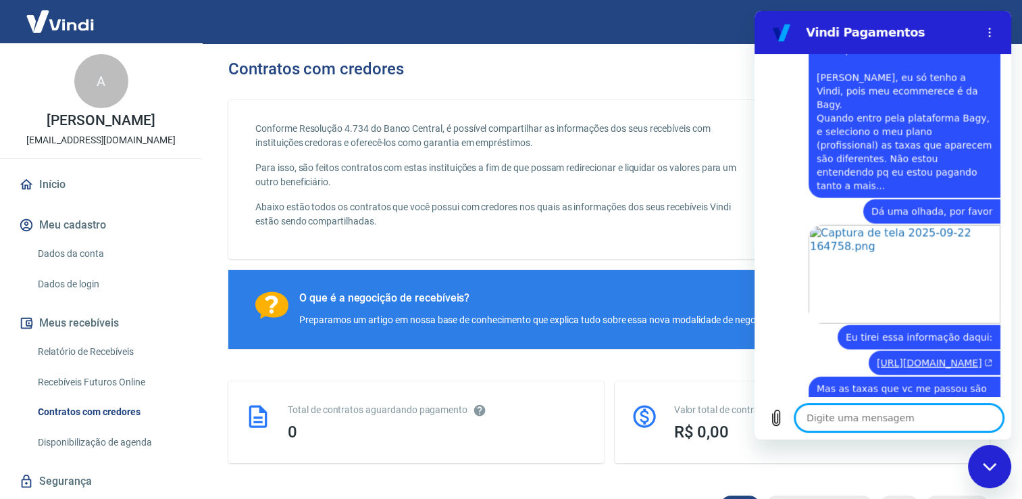
scroll to position [2944, 0]
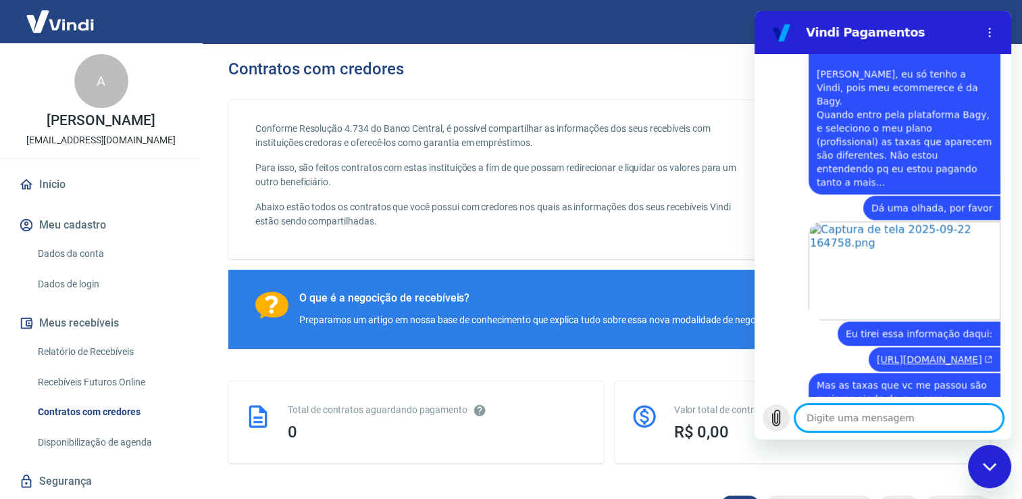
click at [774, 422] on icon "Carregar arquivo" at bounding box center [776, 418] width 16 height 16
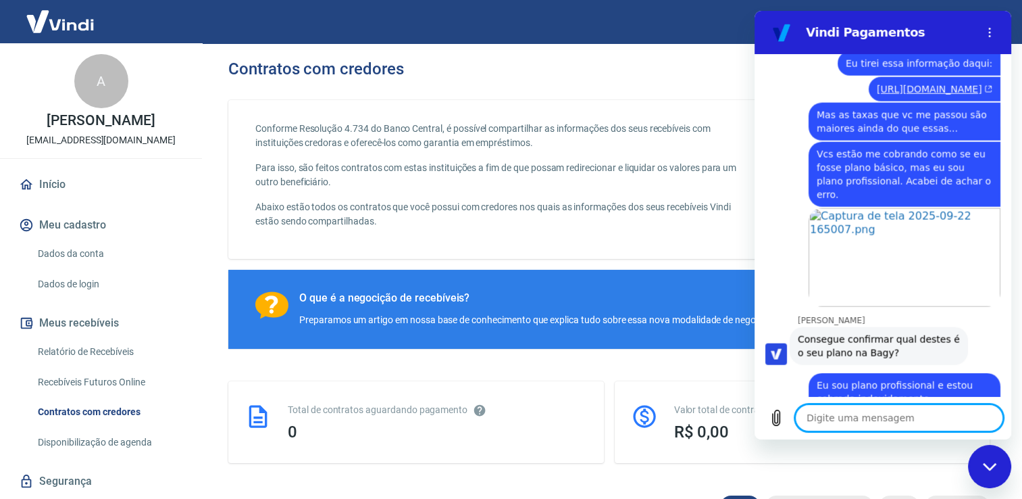
scroll to position [3260, 0]
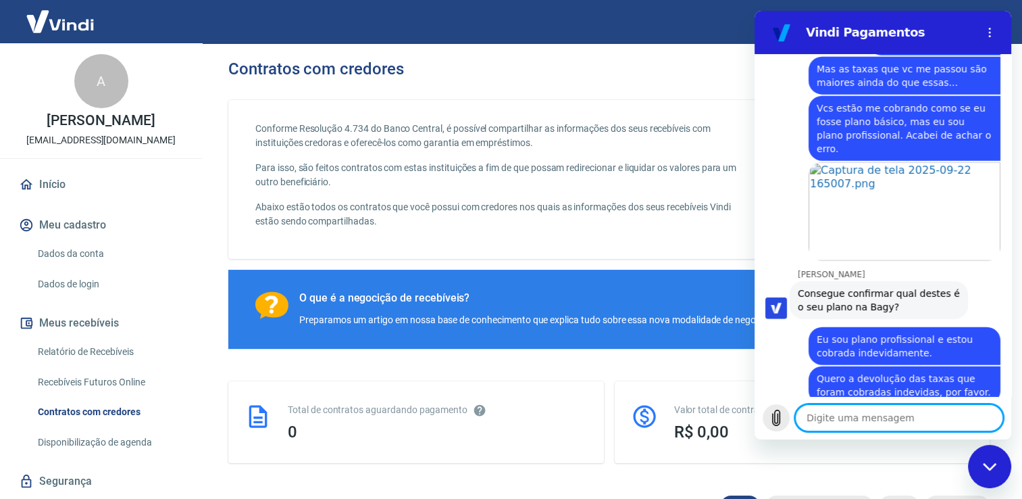
click at [783, 421] on icon "Carregar arquivo" at bounding box center [776, 418] width 16 height 16
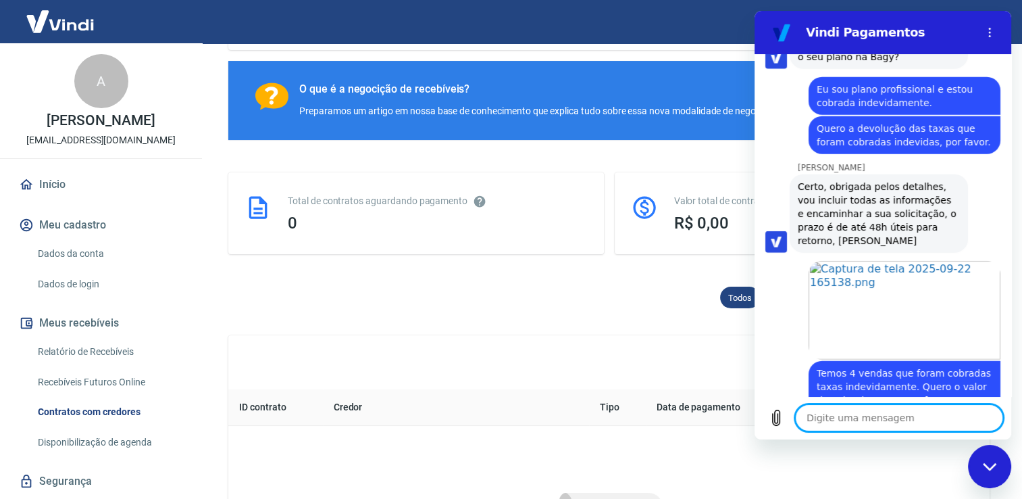
scroll to position [0, 0]
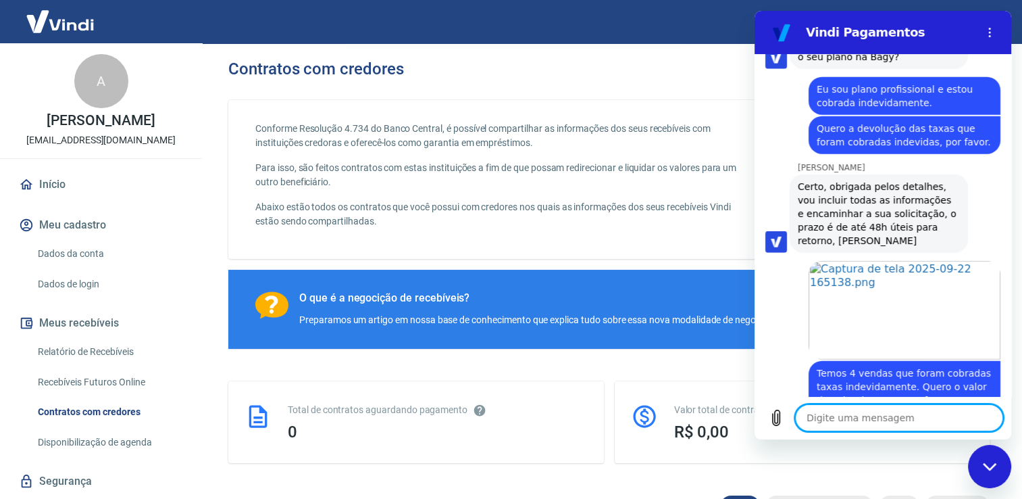
drag, startPoint x: 1029, startPoint y: 126, endPoint x: 253, endPoint y: 101, distance: 775.6
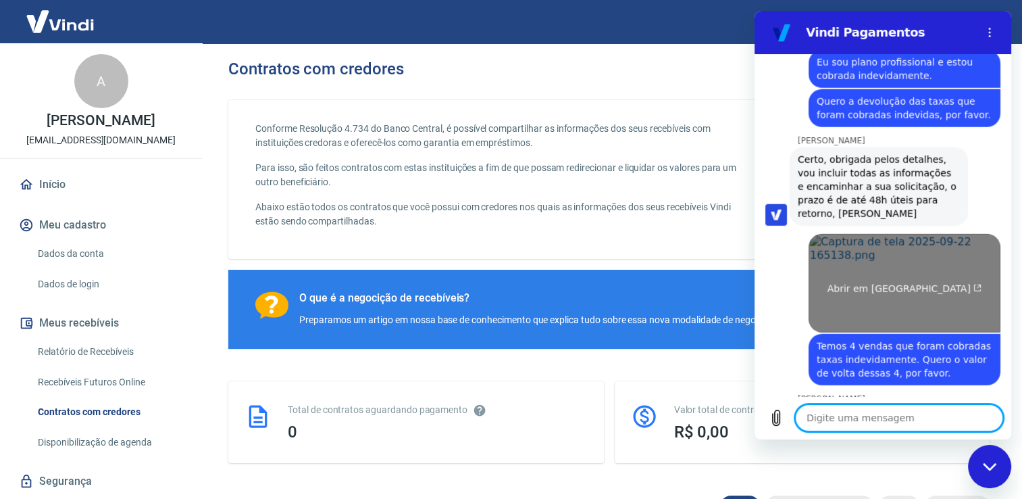
scroll to position [3536, 0]
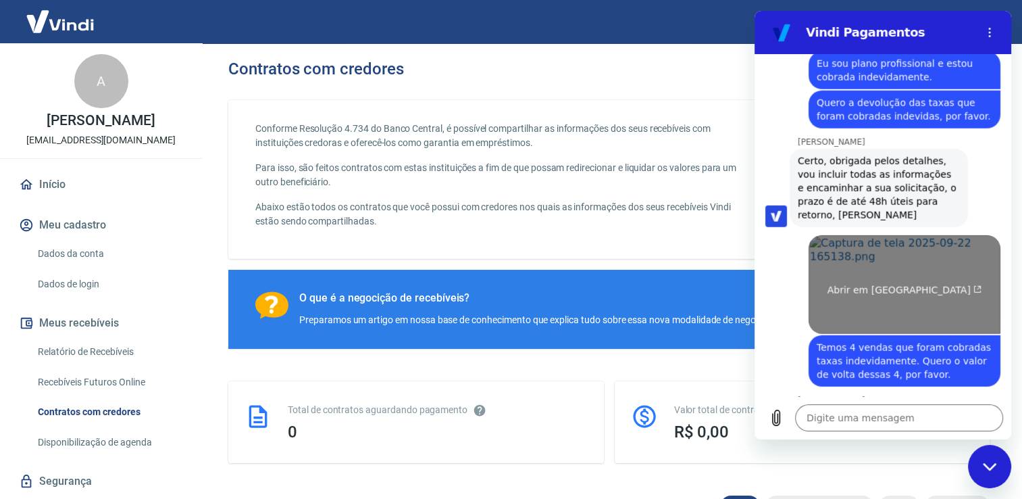
click at [846, 235] on link "Abrir em [GEOGRAPHIC_DATA]" at bounding box center [905, 284] width 192 height 99
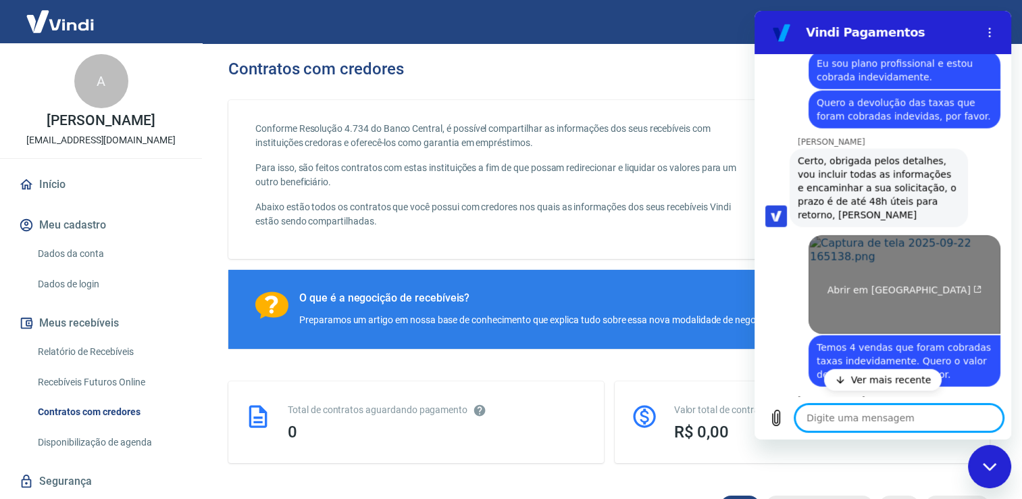
scroll to position [3575, 0]
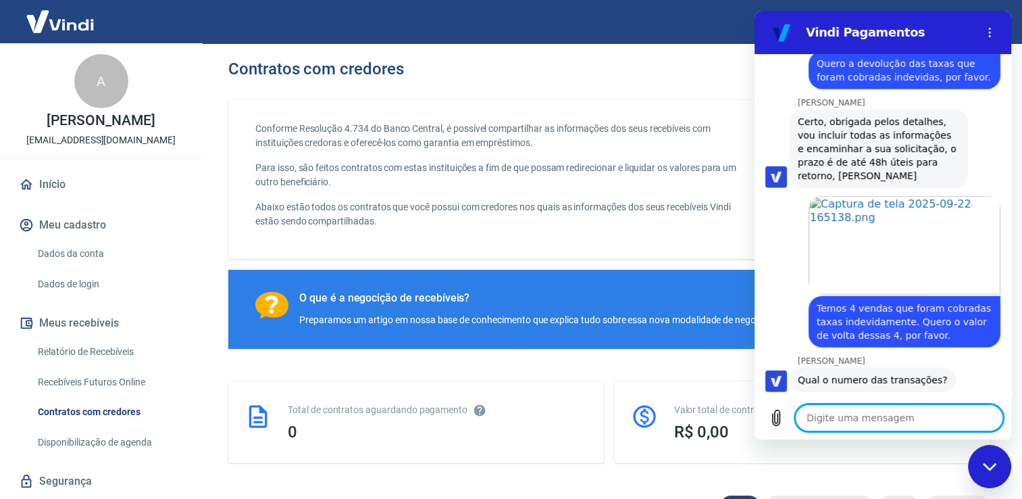
click at [877, 414] on textarea at bounding box center [899, 417] width 208 height 27
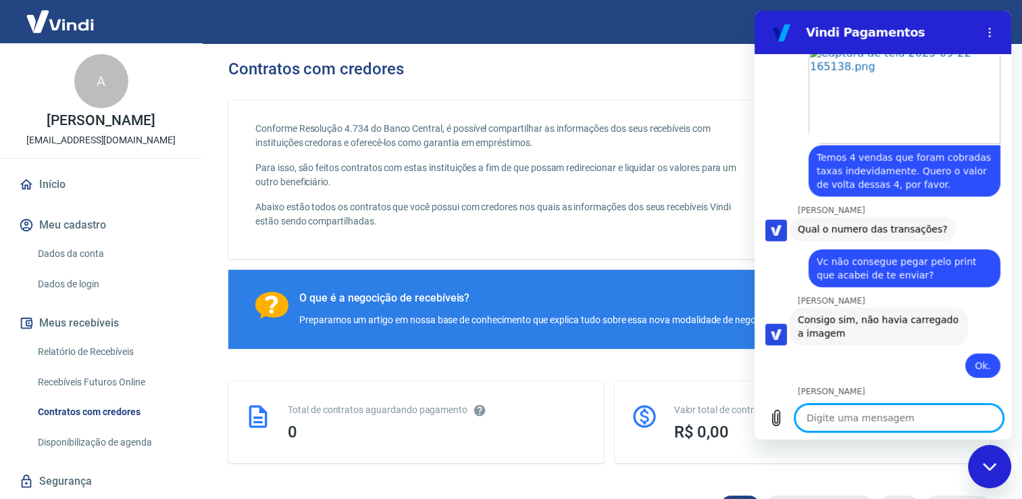
scroll to position [3755, 0]
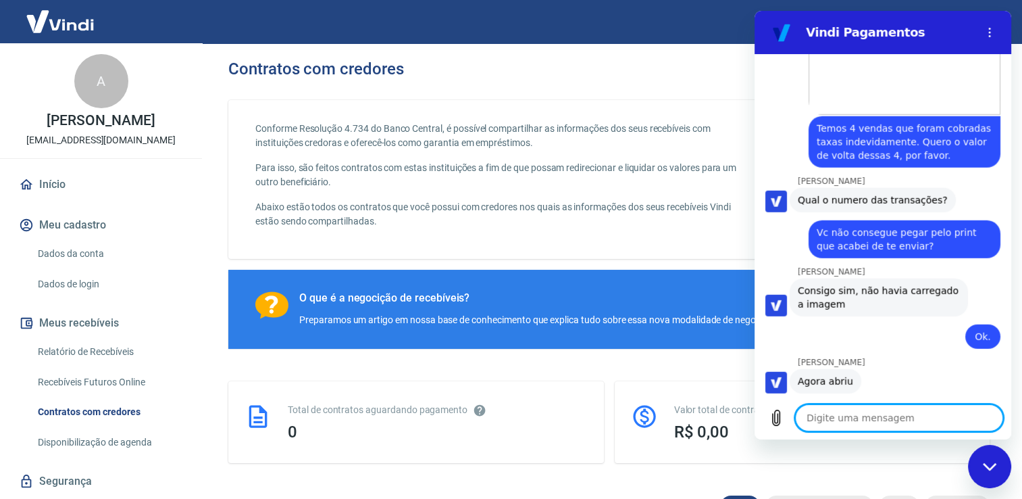
click at [953, 418] on textarea at bounding box center [899, 417] width 208 height 27
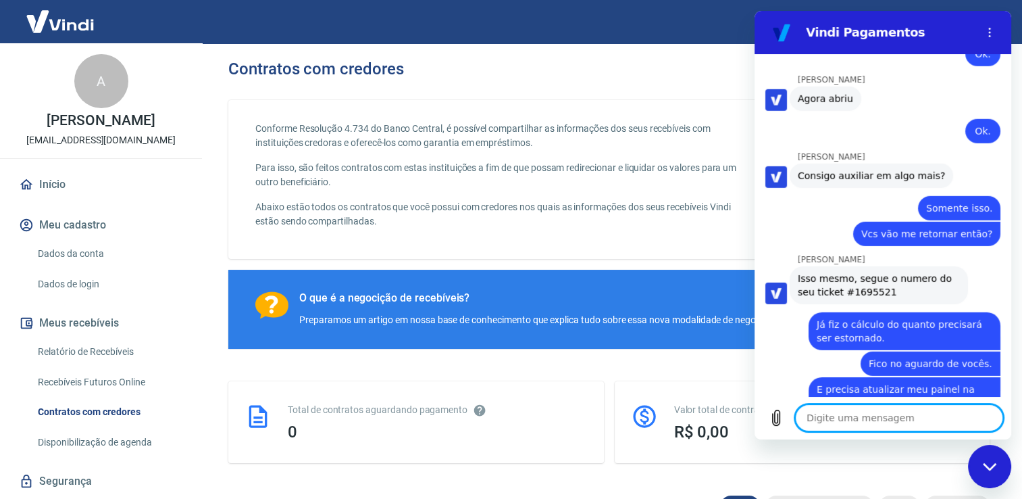
scroll to position [4040, 0]
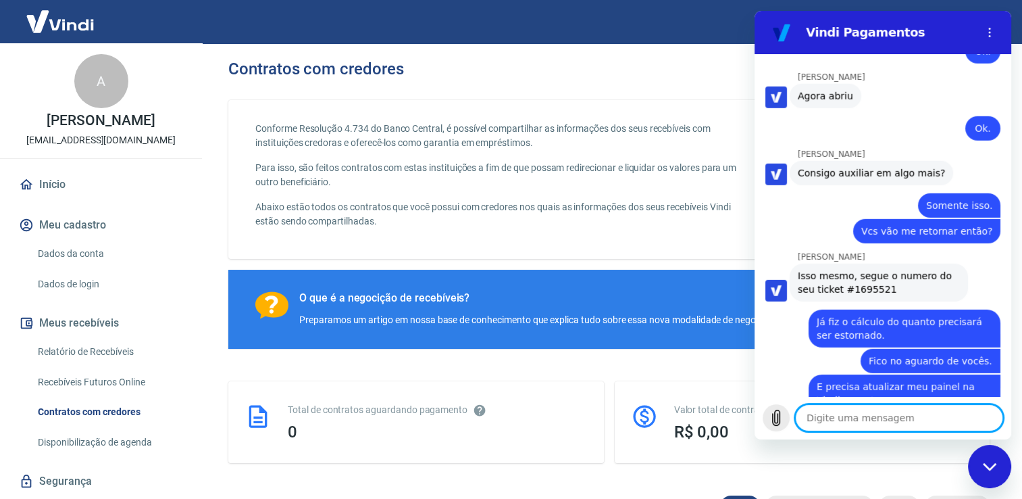
click at [774, 424] on icon "Carregar arquivo" at bounding box center [776, 418] width 7 height 16
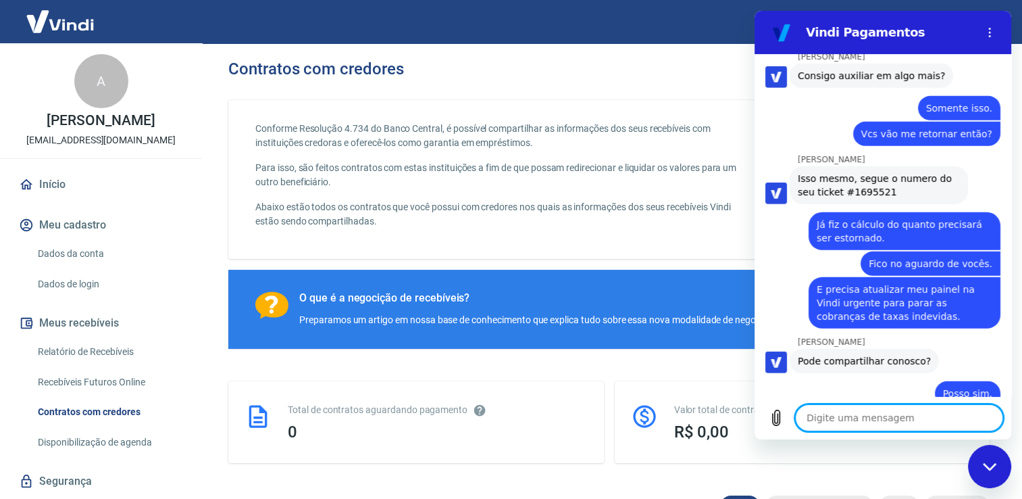
scroll to position [4140, 0]
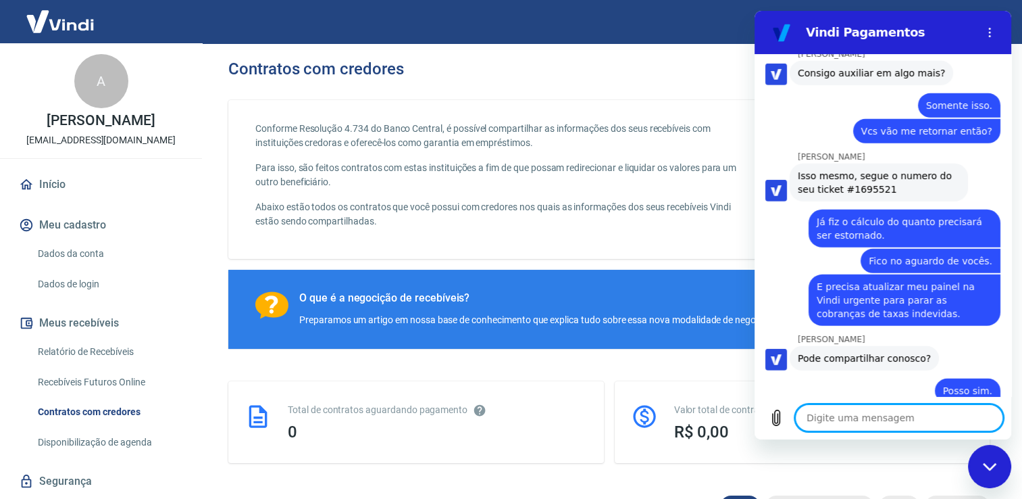
paste textarea "Eles te cobraram R$ 456,66 de taxas, mas o correto seria R$ 375,13. Ou seja, a …"
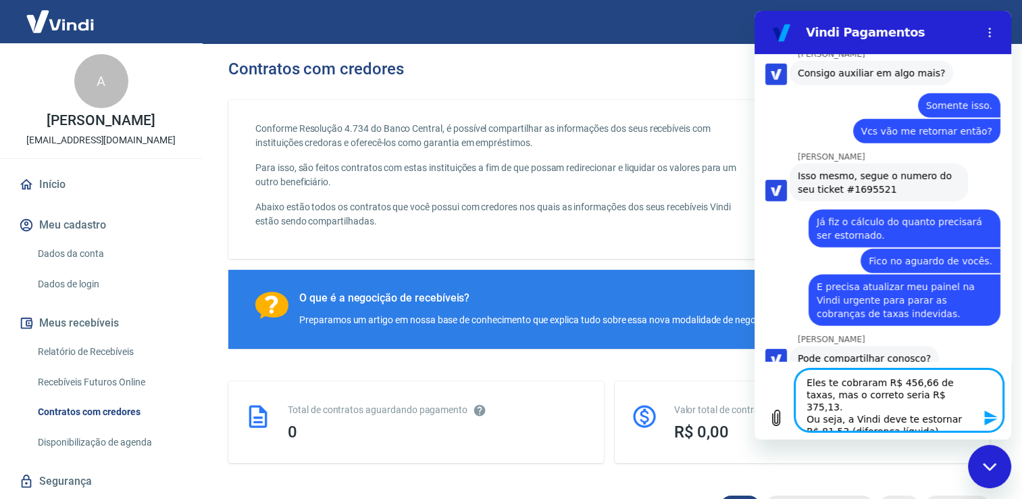
click at [869, 395] on textarea "Eles te cobraram R$ 456,66 de taxas, mas o correto seria R$ 375,13. Ou seja, a …" at bounding box center [899, 400] width 208 height 62
drag, startPoint x: 809, startPoint y: 384, endPoint x: 833, endPoint y: 385, distance: 24.3
click at [833, 385] on textarea "Eles te cobraram R$ 456,66 de taxas, mas o correto seria R$ 375,13. Ou seja, a …" at bounding box center [899, 400] width 208 height 62
drag, startPoint x: 895, startPoint y: 408, endPoint x: 904, endPoint y: 409, distance: 8.1
click at [904, 409] on textarea "Vocês cobraram R$ 456,66 de taxas, mas o correto seria R$ 375,13. Ou seja, a Vi…" at bounding box center [899, 400] width 208 height 62
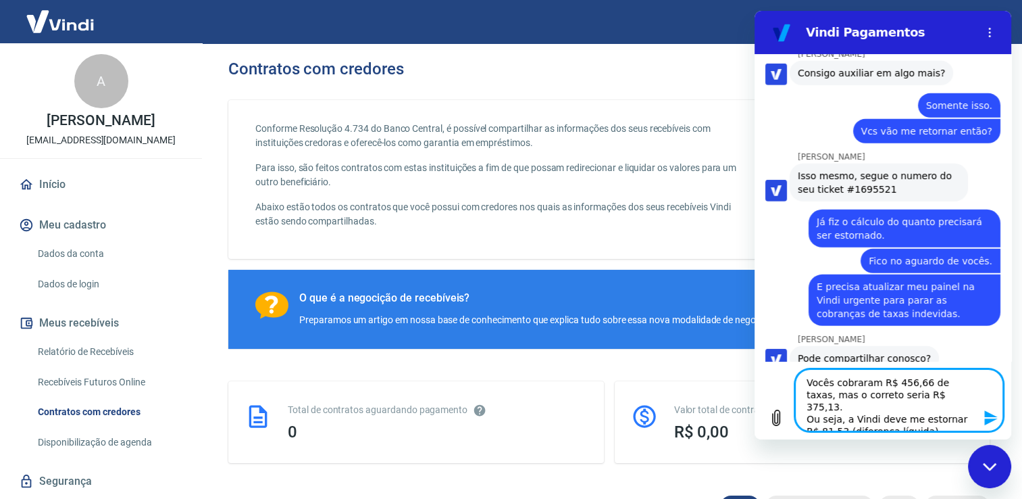
click at [917, 420] on textarea "Vocês cobraram R$ 456,66 de taxas, mas o correto seria R$ 375,13. Ou seja, a Vi…" at bounding box center [899, 400] width 208 height 62
drag, startPoint x: 833, startPoint y: 419, endPoint x: 906, endPoint y: 426, distance: 73.3
click at [906, 426] on textarea "Vocês cobraram R$ 456,66 de taxas, mas o correto seria R$ 375,13. Ou seja, a Vi…" at bounding box center [899, 400] width 208 height 62
click at [841, 423] on textarea "Vocês cobraram R$ 456,66 de taxas, mas o correto seria R$ 375,13. Ou seja, a Vi…" at bounding box center [899, 400] width 208 height 62
click at [808, 421] on textarea "Vocês cobraram R$ 456,66 de taxas, mas o correto seria R$ 375,13. Ou seja, a Vi…" at bounding box center [899, 400] width 208 height 62
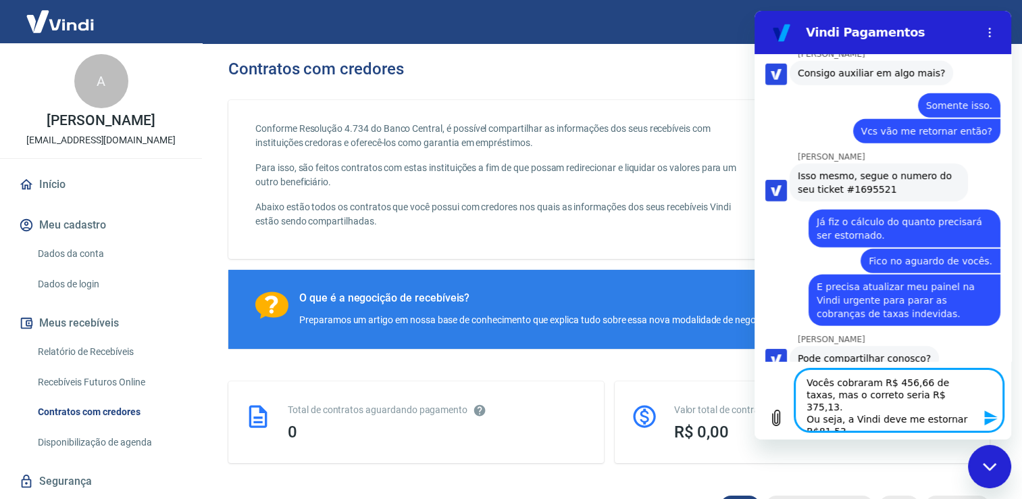
click at [890, 385] on textarea "Vocês cobraram R$ 456,66 de taxas, mas o correto seria R$ 375,13. Ou seja, a Vi…" at bounding box center [899, 400] width 208 height 62
click at [879, 418] on textarea "Vocês cobraram R$ 456,66 de taxas, mas o correto seria R$ 375,13. Ou seja, a Vi…" at bounding box center [899, 400] width 208 height 62
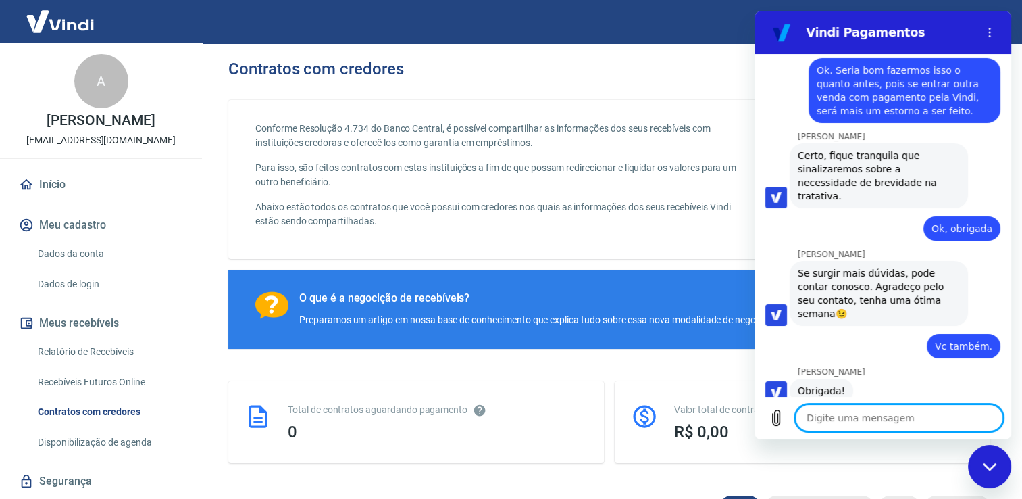
scroll to position [4760, 0]
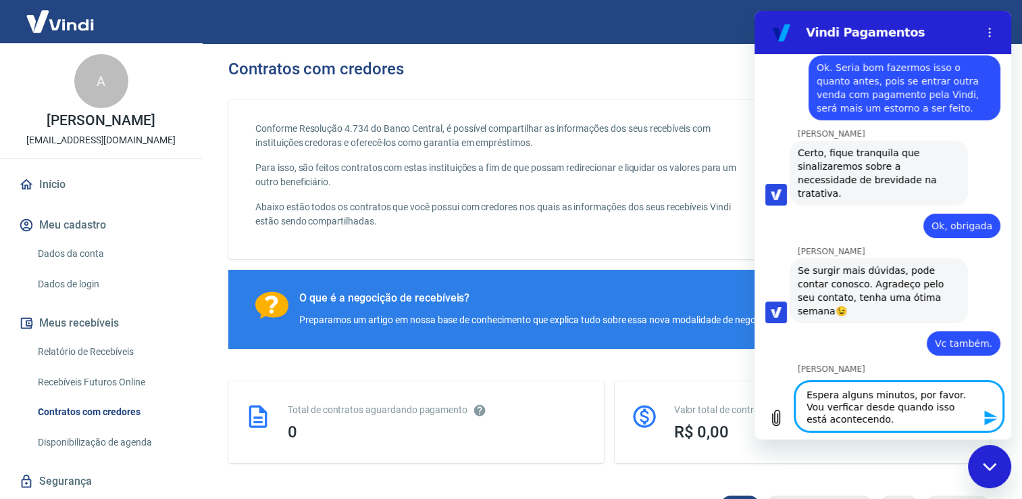
click at [820, 407] on textarea "Espera alguns minutos, por favor. Vou verficar desde quando isso está acontecen…" at bounding box center [899, 406] width 208 height 50
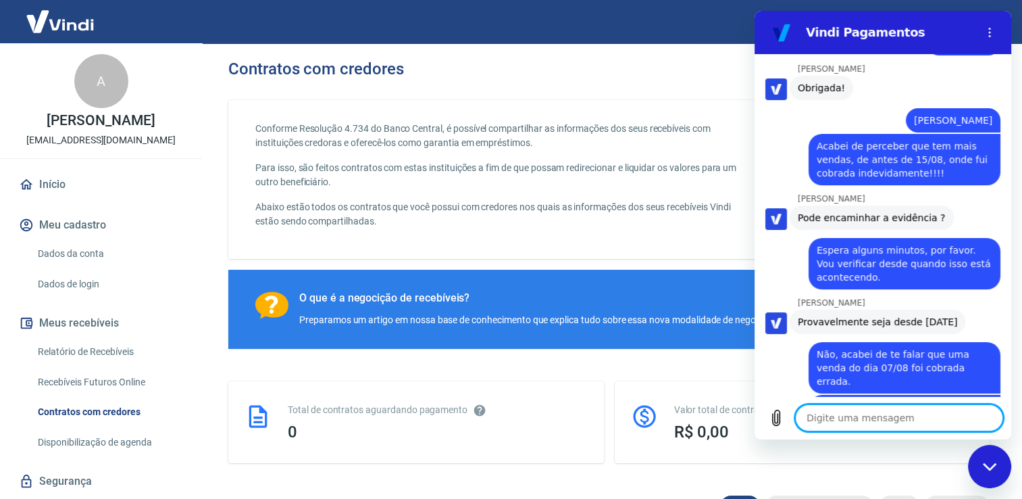
scroll to position [5074, 0]
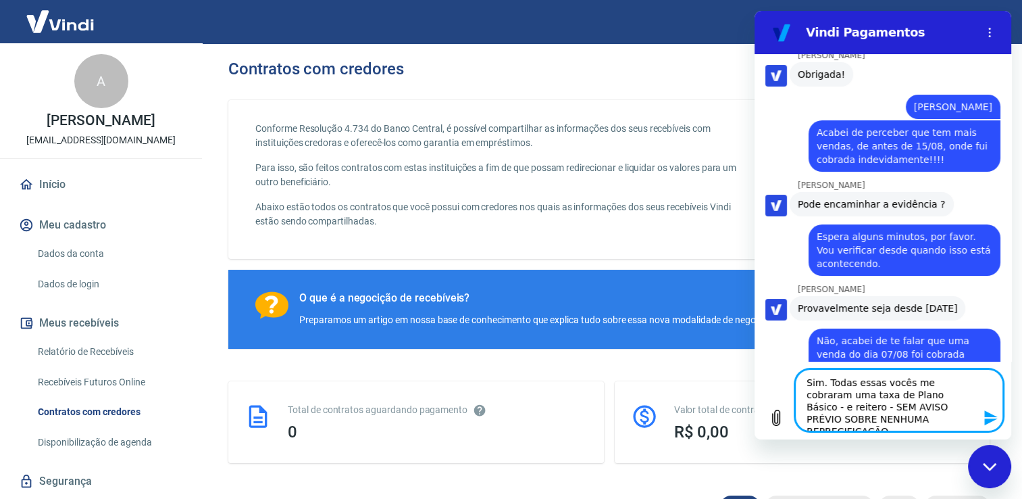
click at [884, 422] on textarea "Sim. Todas essas vocês me cobraram uma taxa de Plano Básico - e reitero - SEM A…" at bounding box center [899, 400] width 208 height 62
click at [828, 397] on textarea "Sim. Todas essas vocês me cobraram uma taxa de Plano Básico - e reitero - SEM A…" at bounding box center [899, 400] width 208 height 62
click at [941, 422] on textarea "Sim. Todas essas vocês me cobraram uma nova taxa de Plano Básico - e reitero - …" at bounding box center [899, 400] width 208 height 62
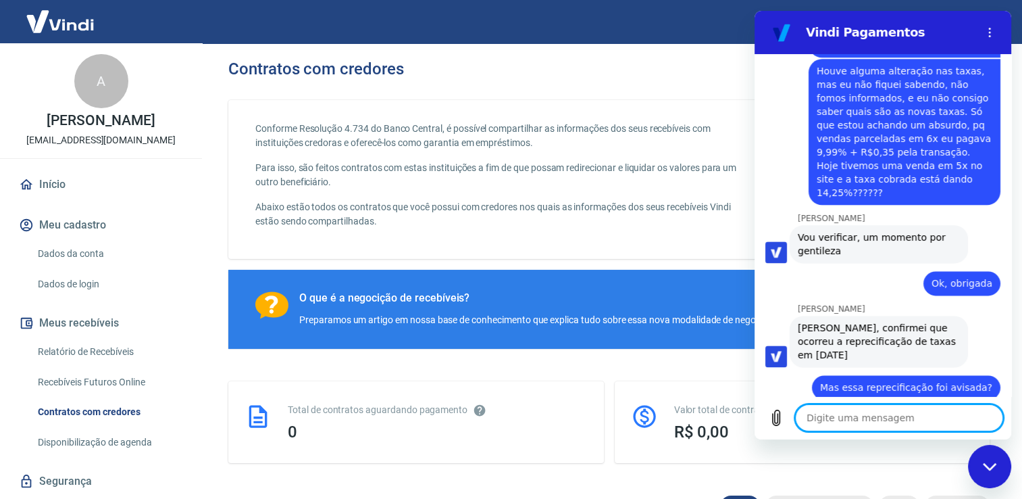
scroll to position [1684, 0]
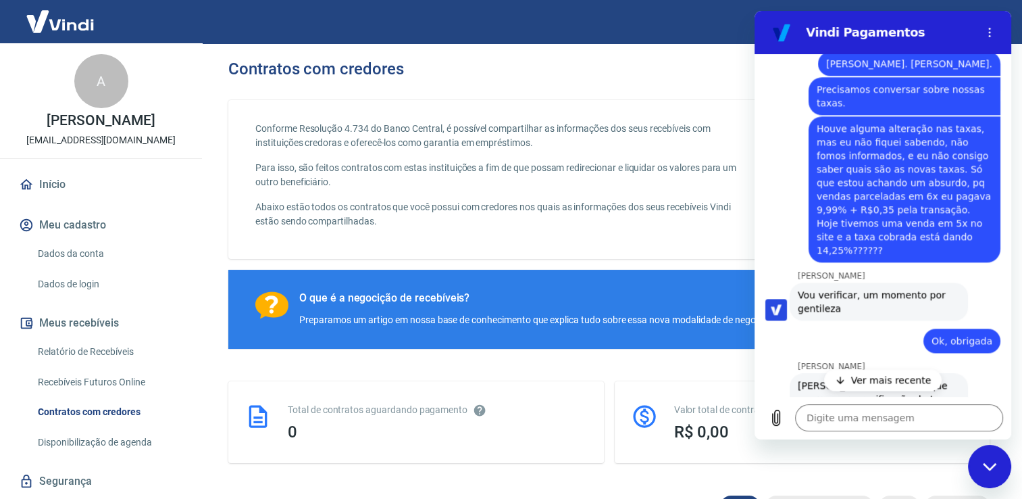
click at [885, 378] on p "Ver mais recente" at bounding box center [892, 380] width 80 height 14
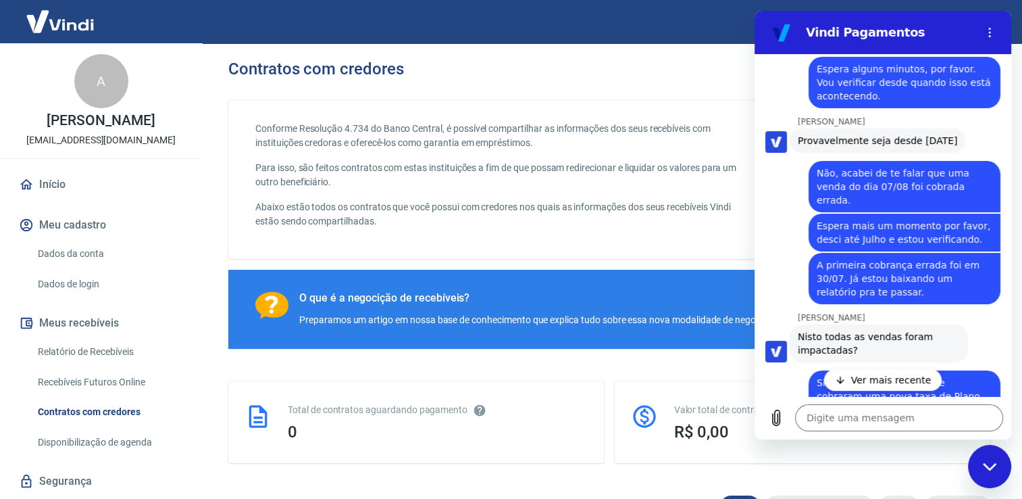
scroll to position [5246, 0]
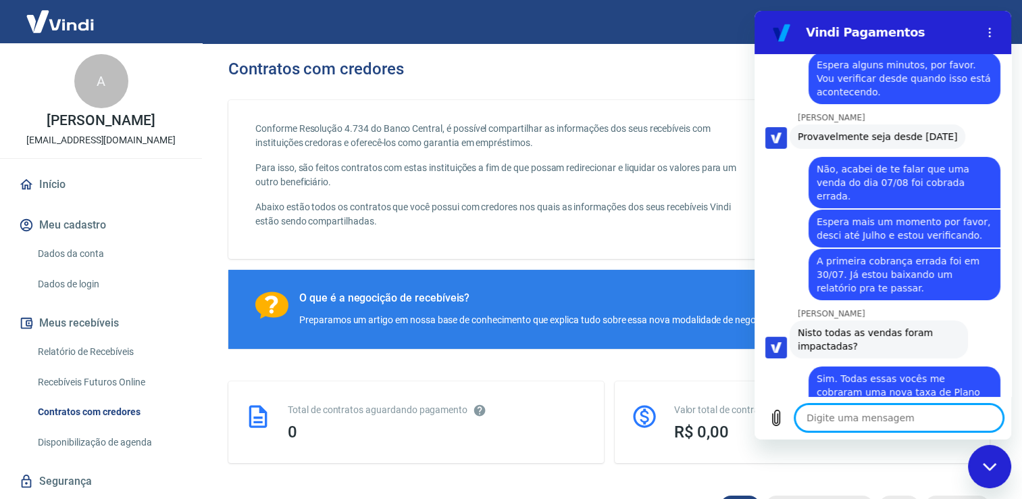
click at [879, 415] on textarea at bounding box center [899, 417] width 208 height 27
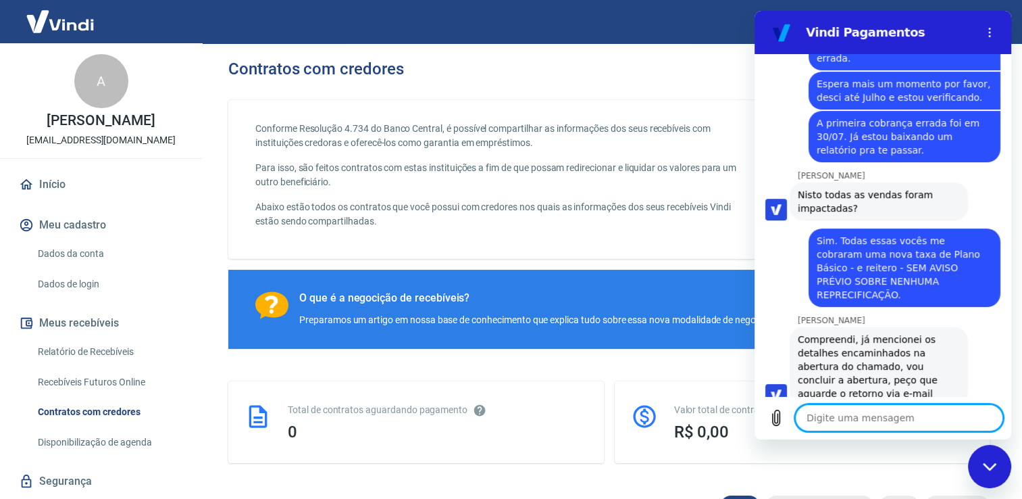
scroll to position [5428, 0]
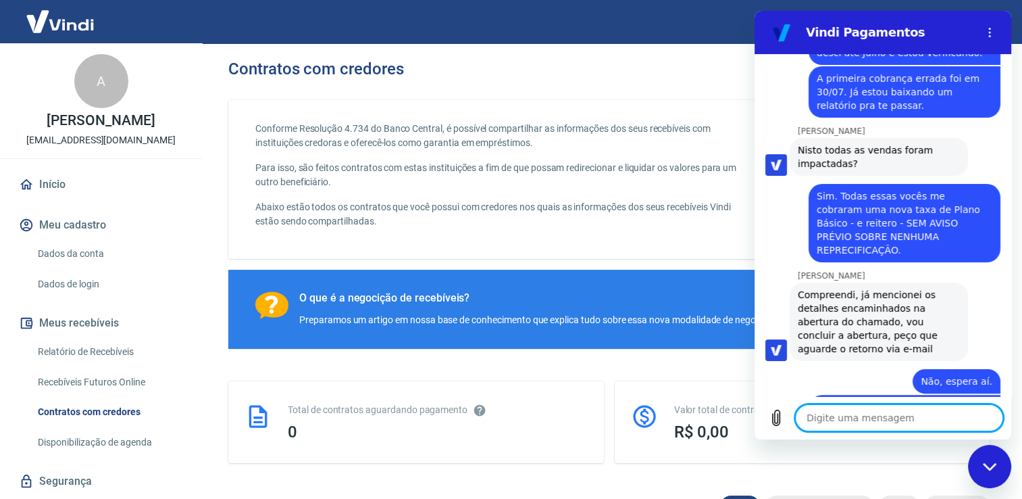
click at [955, 419] on textarea at bounding box center [899, 417] width 208 height 27
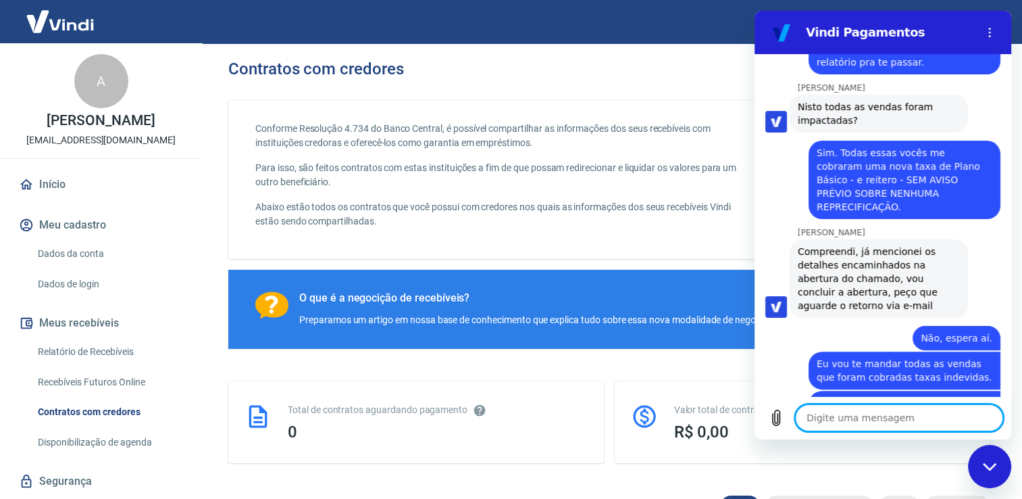
scroll to position [5474, 0]
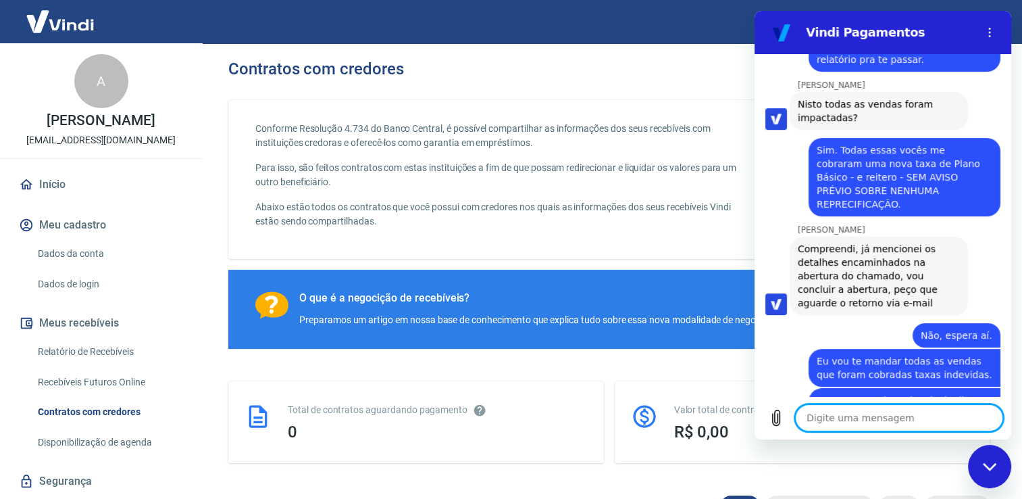
paste textarea "Conferência (30/07 → 14/08) 30/07 – R$ 596,77 – 6x Taxa correta: 596,77×9,99% +…"
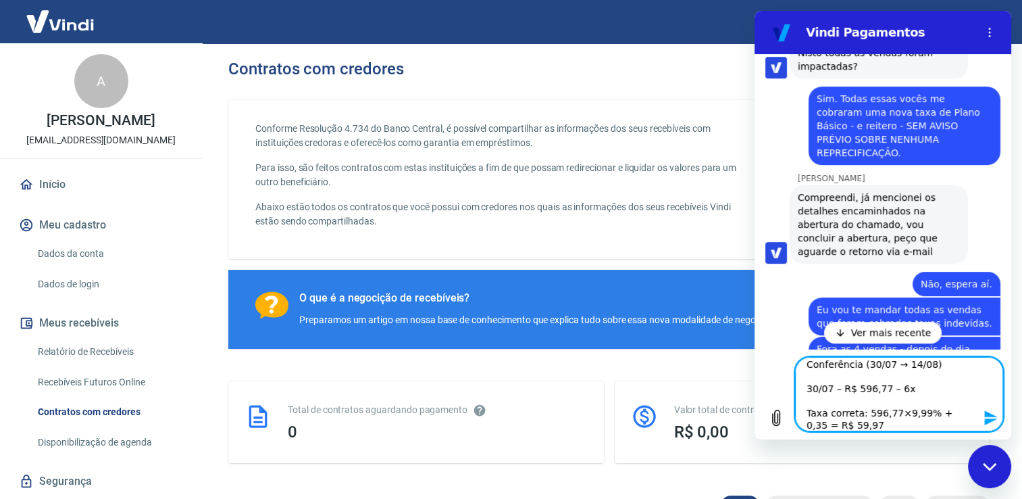
scroll to position [5566, 0]
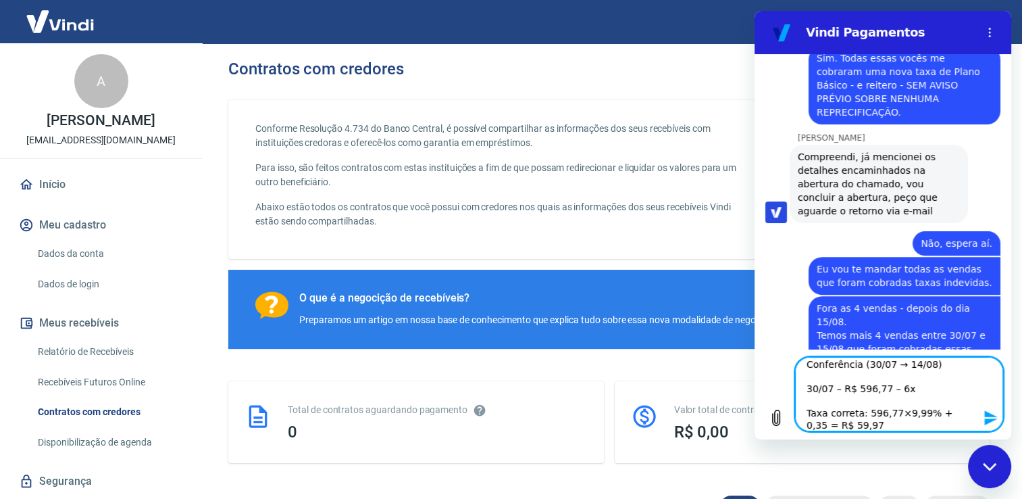
click at [814, 370] on textarea "Conferência (30/07 → 14/08) 30/07 – R$ 596,77 – 6x Taxa correta: 596,77×9,99% +…" at bounding box center [899, 394] width 208 height 74
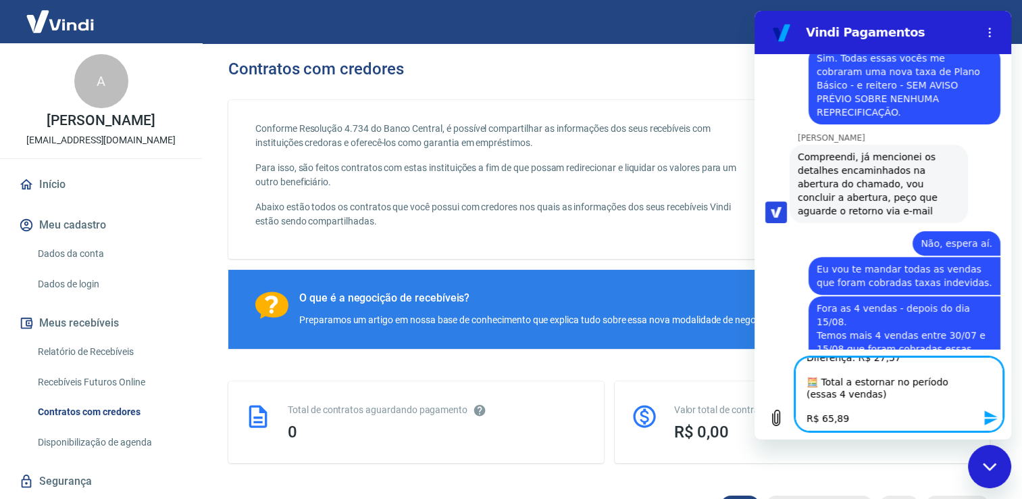
drag, startPoint x: 806, startPoint y: 364, endPoint x: 1646, endPoint y: 489, distance: 849.4
click at [891, 439] on html "Vindi Pagamentos 16:29 diz: Olá Enviado · 16:29 [PERSON_NAME] diz: [PERSON_NAME…" at bounding box center [883, 225] width 257 height 428
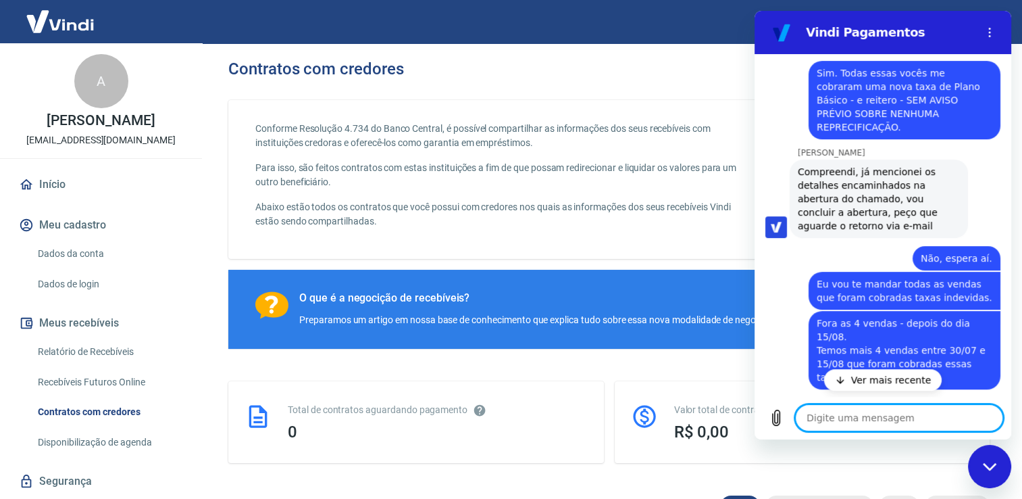
scroll to position [5596, 0]
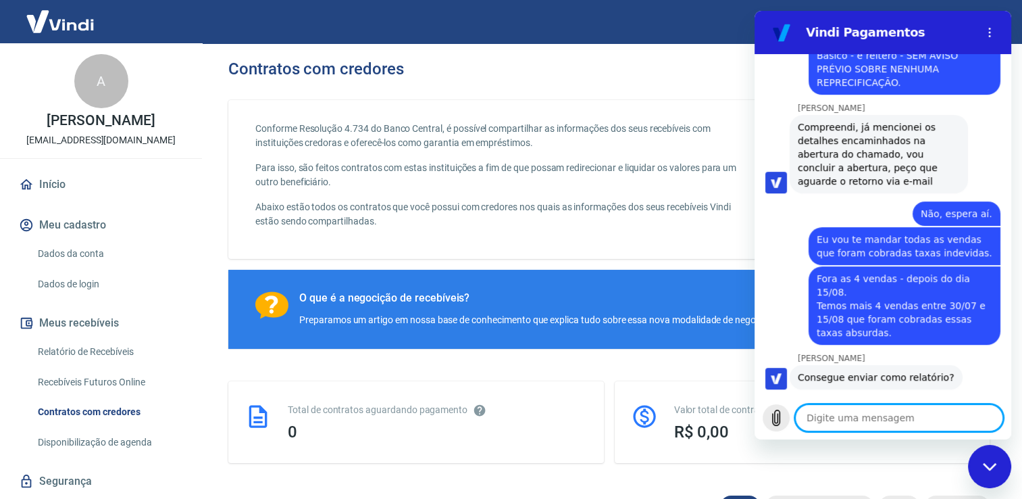
click at [773, 417] on icon "Carregar arquivo" at bounding box center [776, 418] width 7 height 16
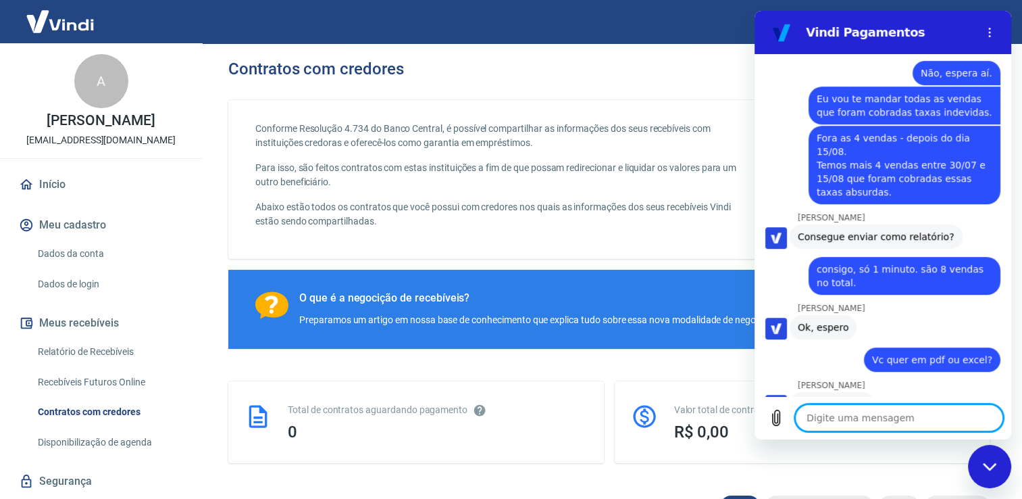
scroll to position [5754, 0]
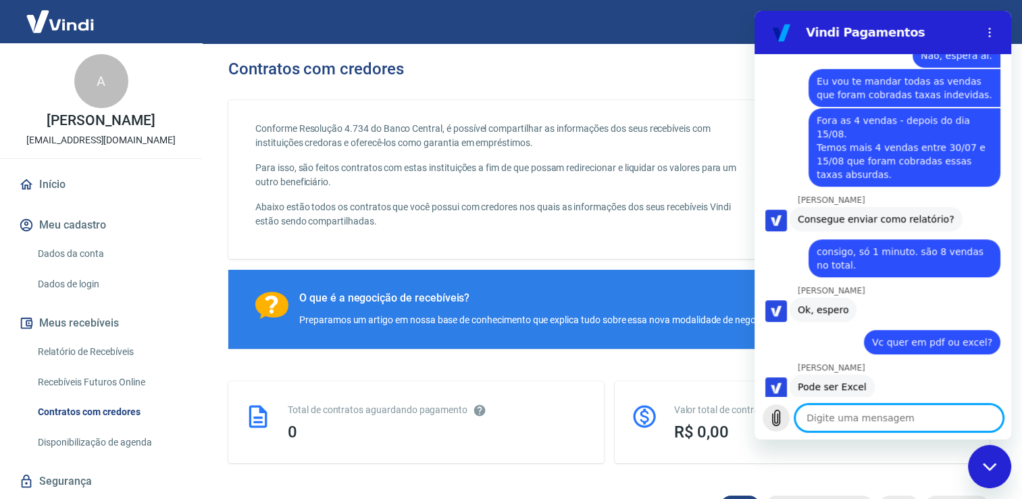
click at [777, 412] on icon "Carregar arquivo" at bounding box center [776, 418] width 16 height 16
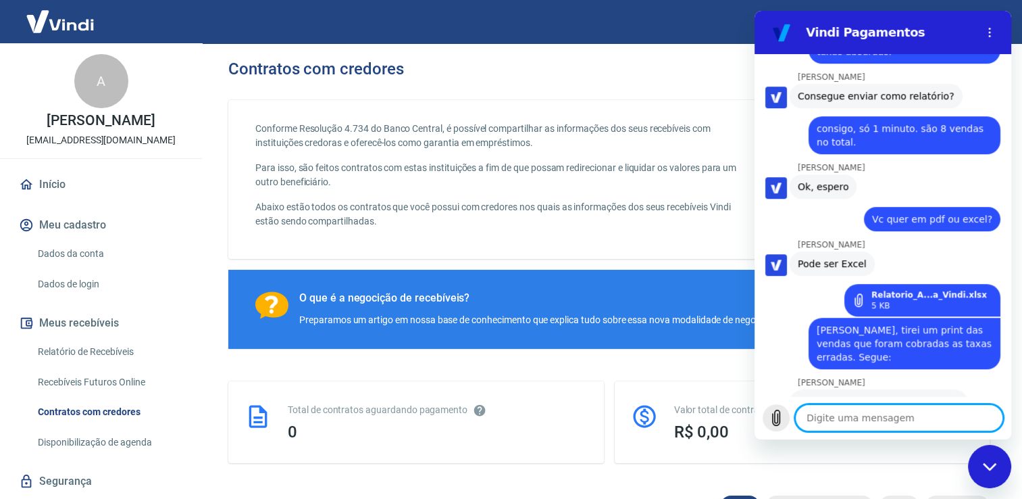
scroll to position [5879, 0]
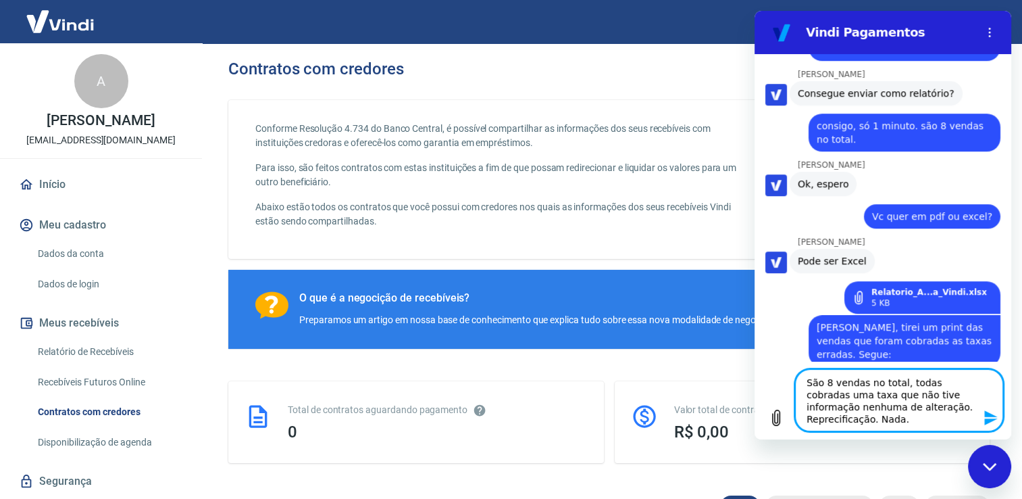
click at [948, 403] on textarea "São 8 vendas no total, todas cobradas uma taxa que não tive informação nenhuma …" at bounding box center [899, 400] width 208 height 62
drag, startPoint x: 948, startPoint y: 403, endPoint x: 891, endPoint y: 428, distance: 62.4
click at [891, 428] on textarea "São 8 vendas no total, todas cobradas uma taxa que não tive informação nenhuma …" at bounding box center [899, 400] width 208 height 62
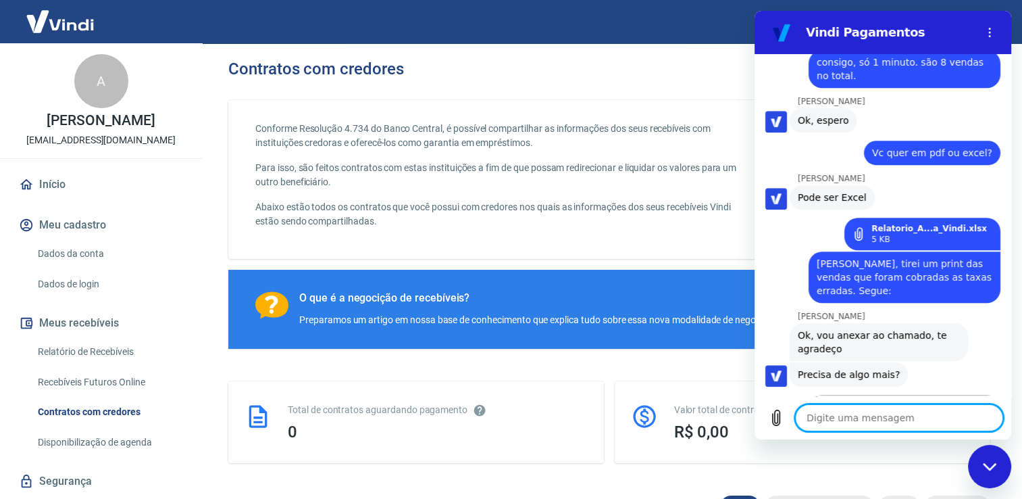
scroll to position [5946, 0]
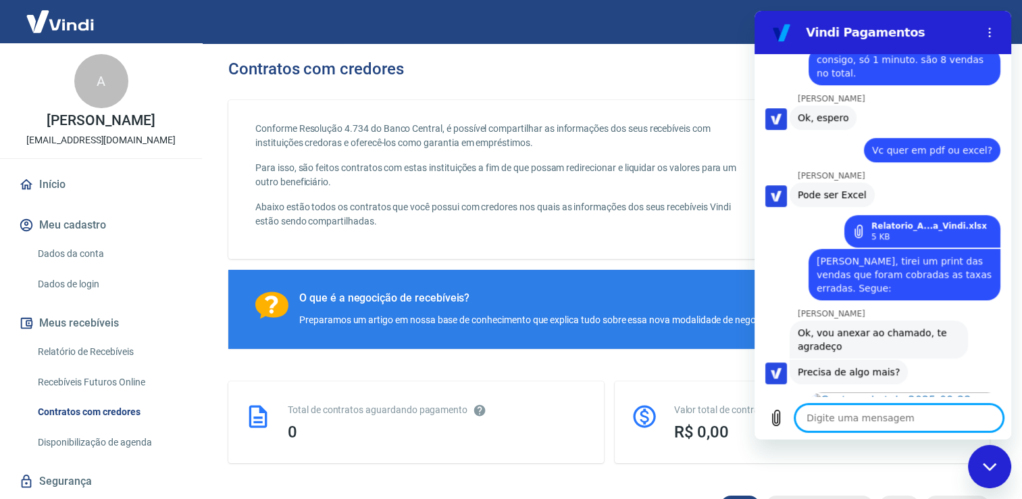
click at [865, 414] on textarea at bounding box center [899, 417] width 208 height 27
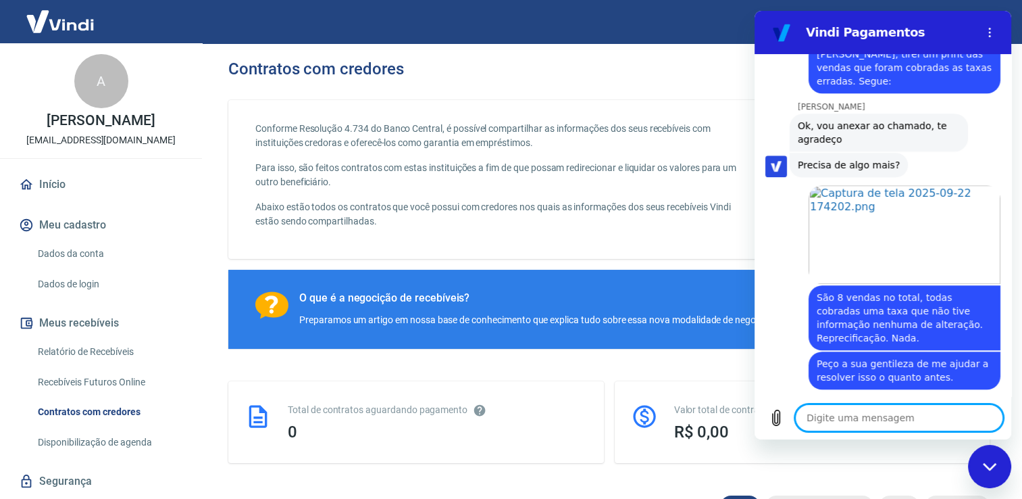
scroll to position [6155, 0]
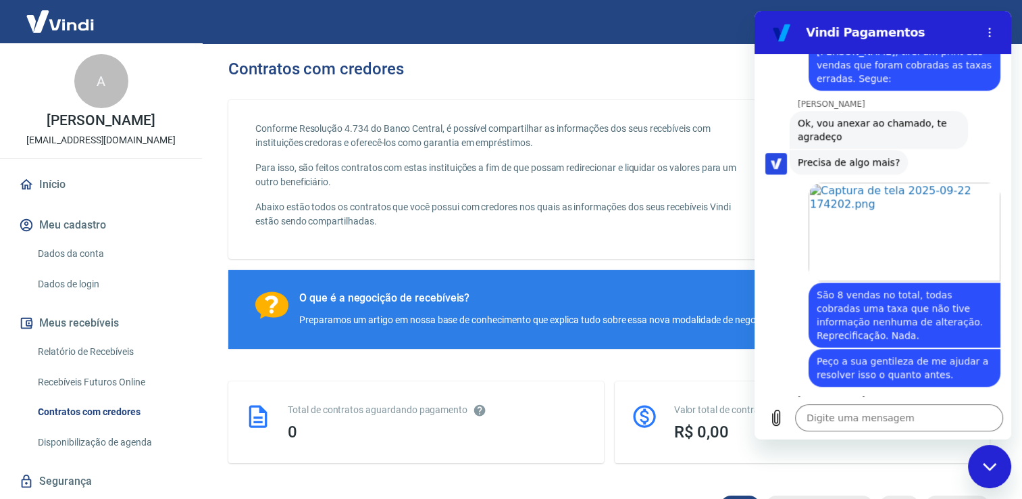
click at [989, 469] on icon "Fechar janela de mensagens" at bounding box center [990, 465] width 14 height 7
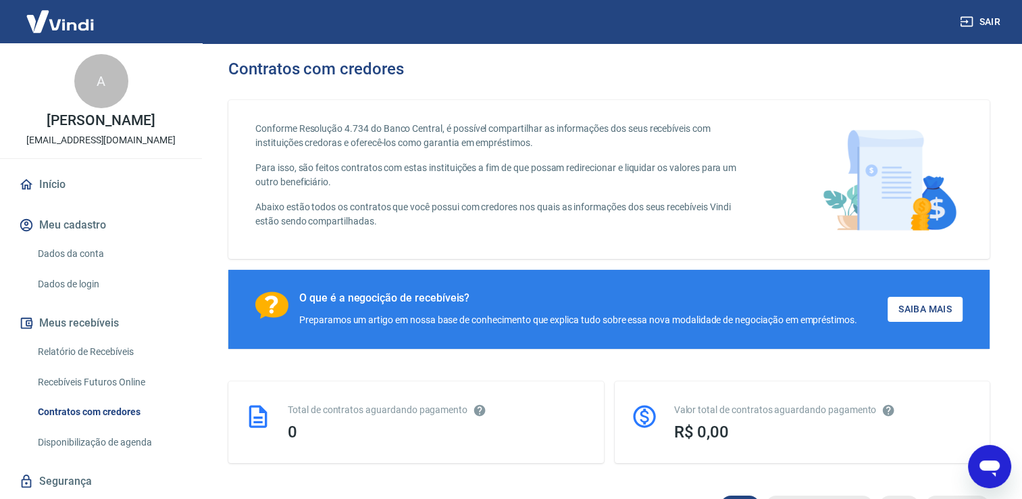
click at [993, 462] on icon "Abrir janela de mensagens" at bounding box center [990, 468] width 20 height 16
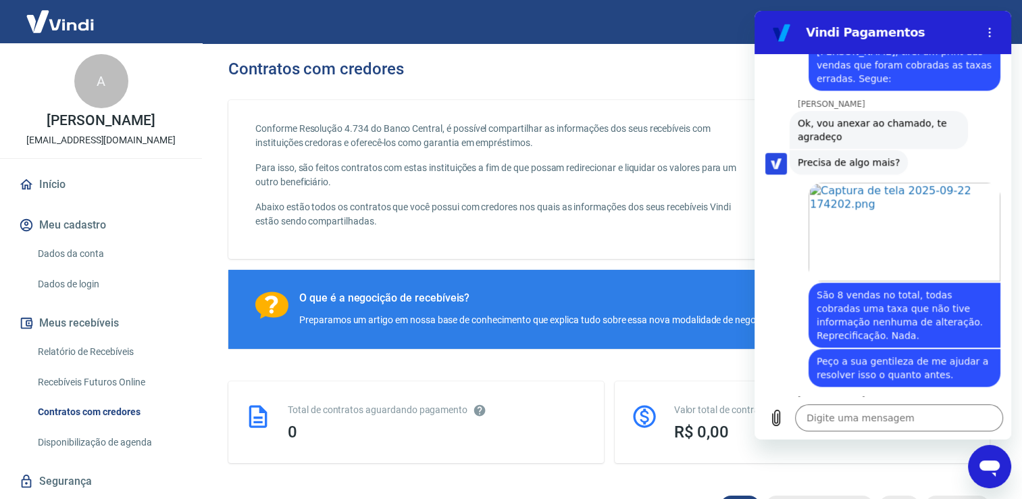
scroll to position [0, 0]
click at [993, 462] on icon "Fechar janela de mensagens" at bounding box center [990, 466] width 14 height 9
